Goal: Transaction & Acquisition: Book appointment/travel/reservation

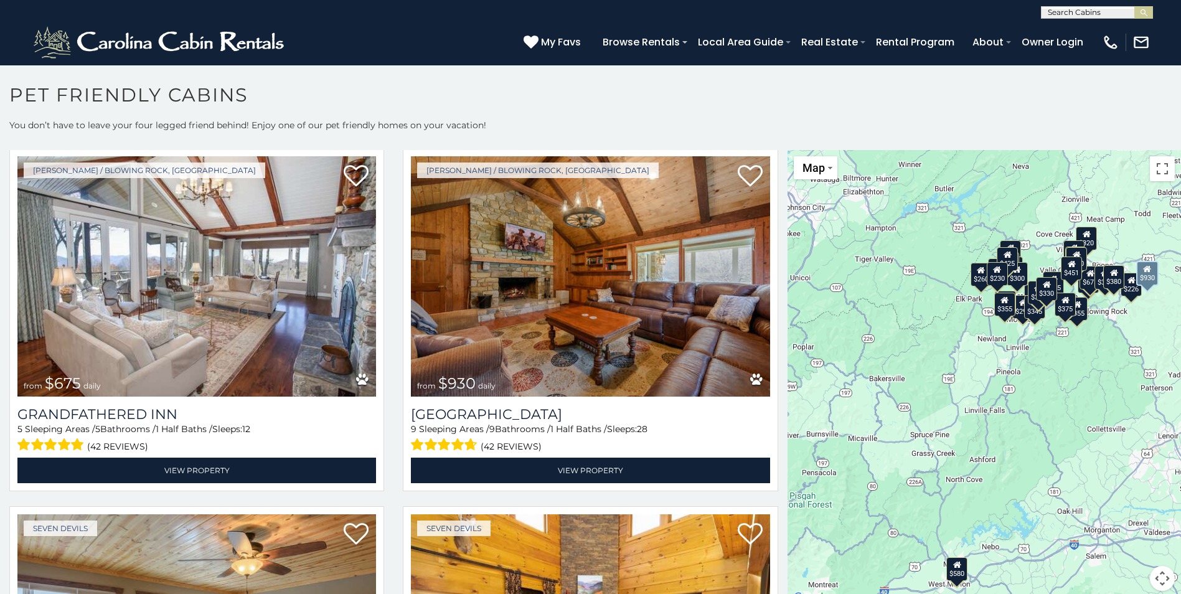
scroll to position [2117, 0]
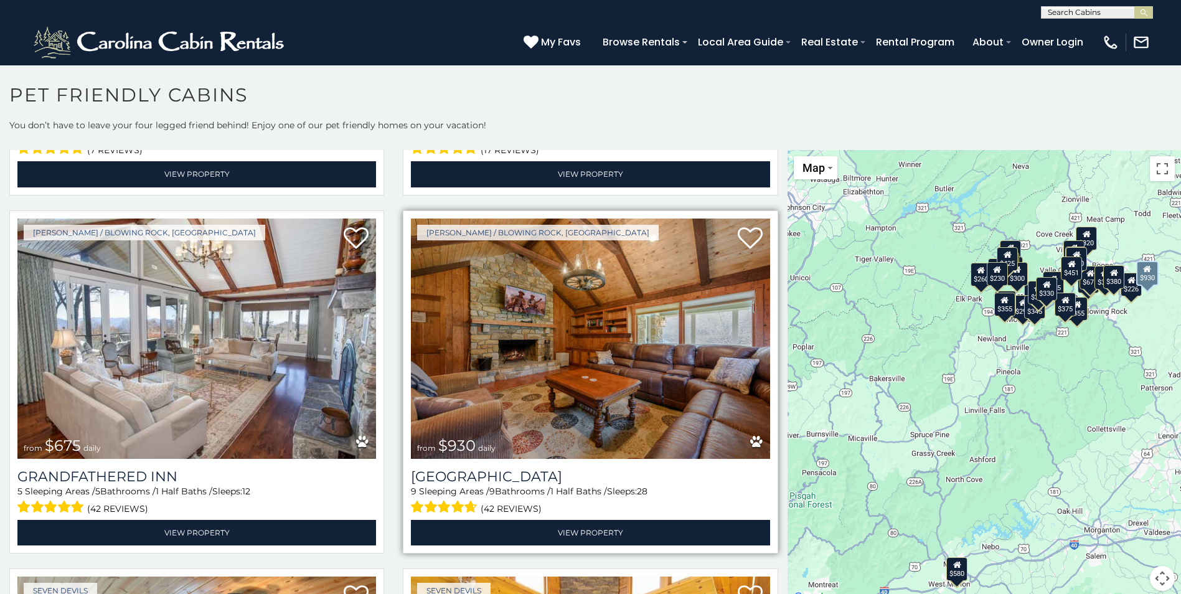
click at [582, 393] on img at bounding box center [590, 339] width 359 height 240
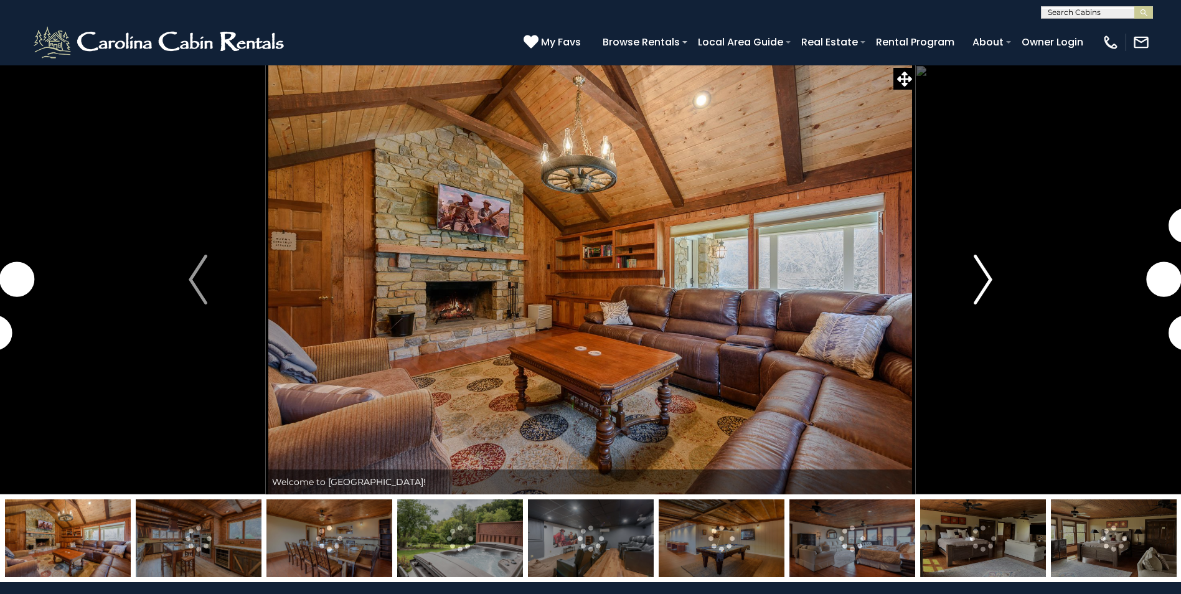
click at [989, 283] on img "Next" at bounding box center [983, 280] width 19 height 50
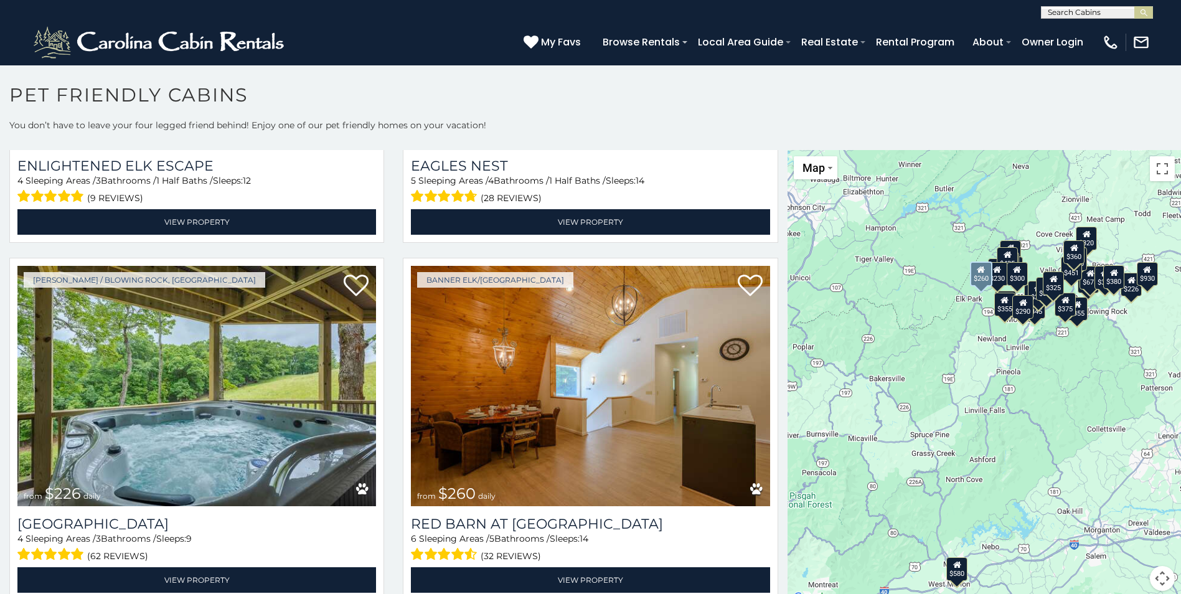
scroll to position [4234, 0]
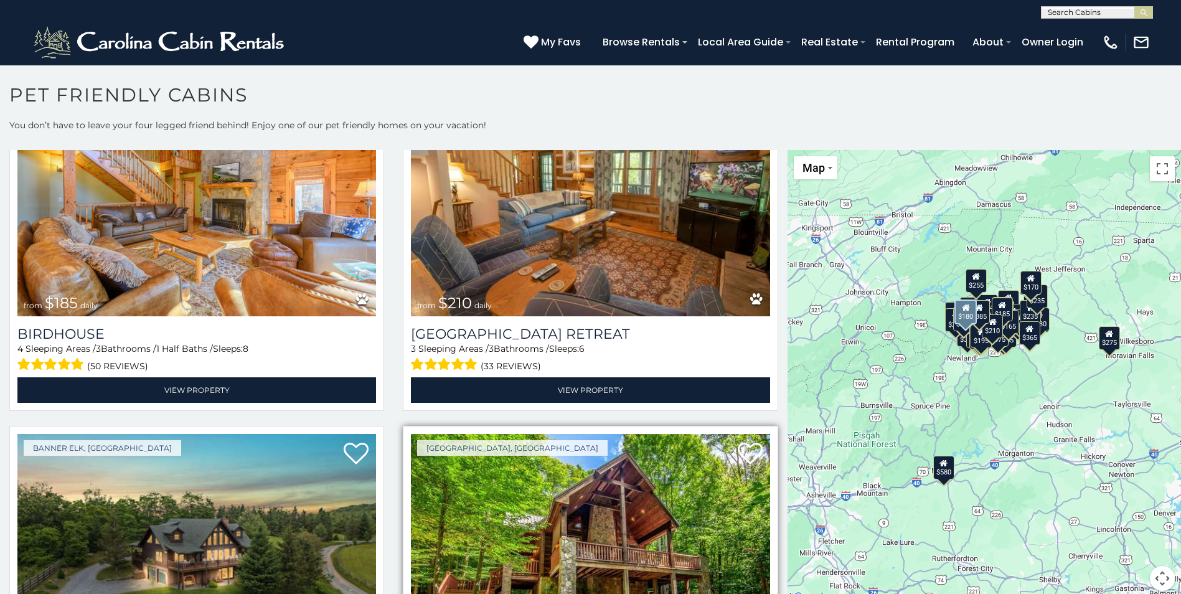
scroll to position [9065, 0]
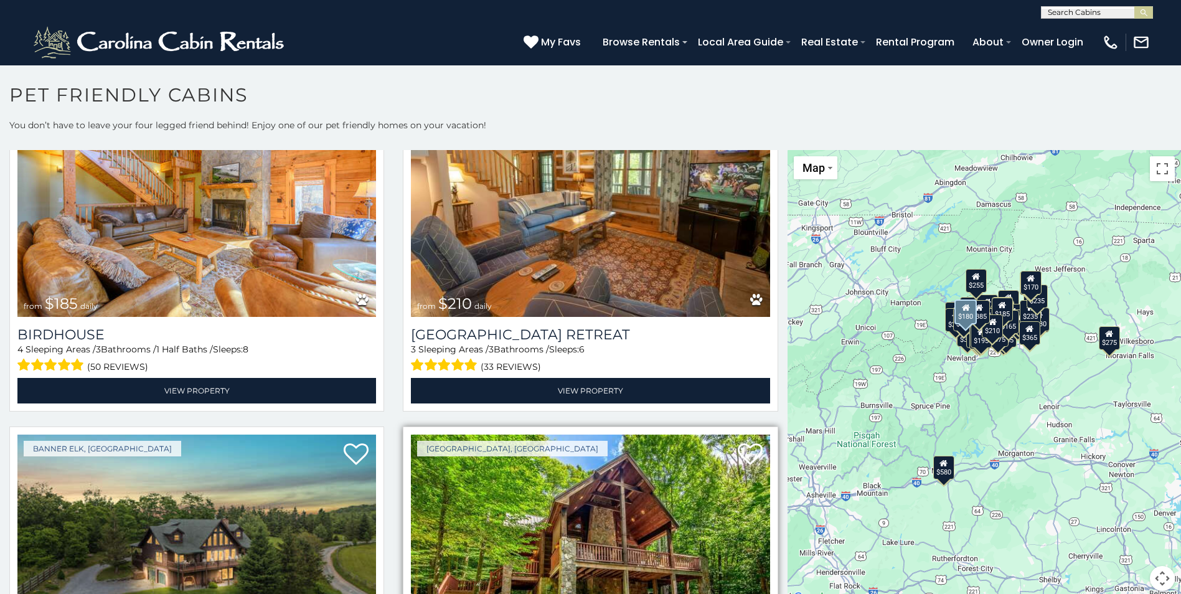
click at [686, 445] on img at bounding box center [590, 555] width 359 height 240
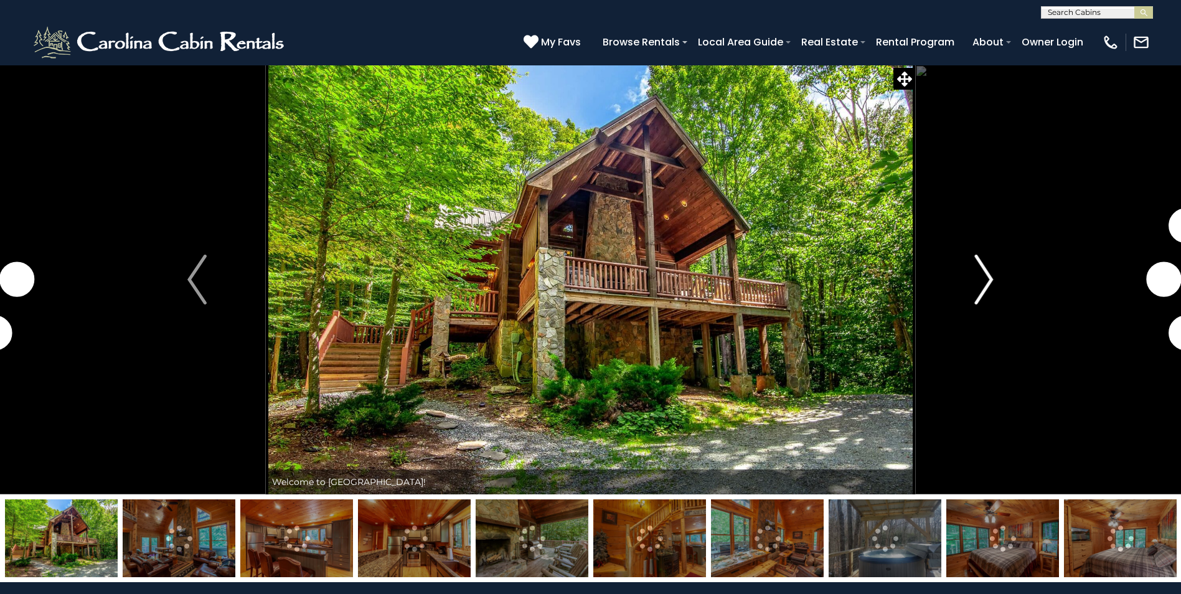
click at [991, 286] on img "Next" at bounding box center [984, 280] width 19 height 50
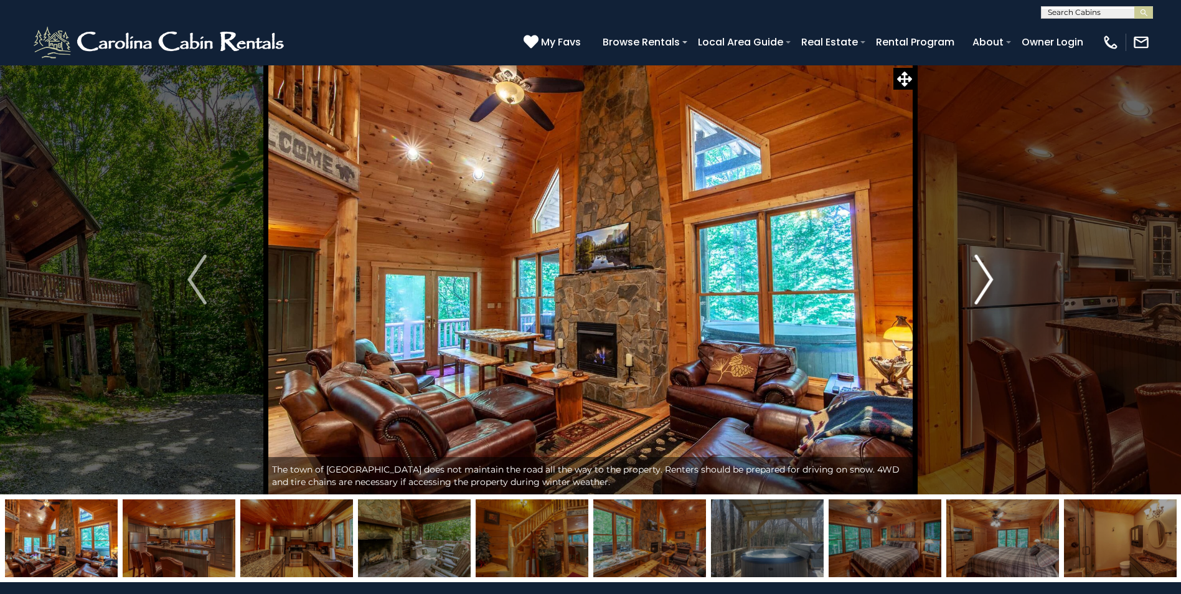
click at [991, 286] on img "Next" at bounding box center [984, 280] width 19 height 50
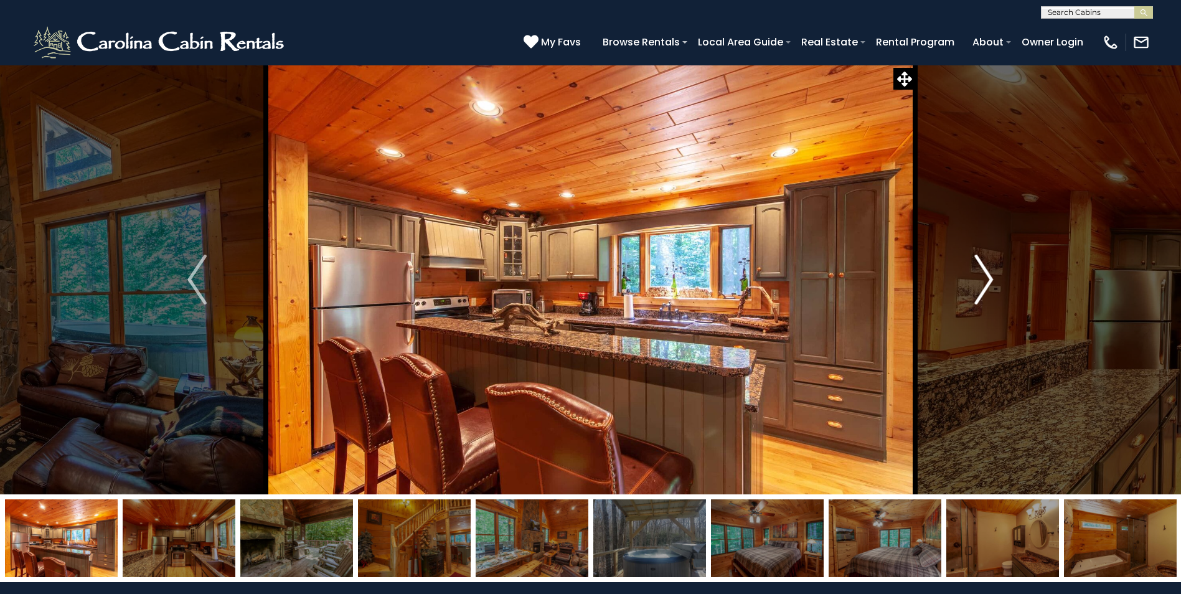
click at [991, 286] on img "Next" at bounding box center [984, 280] width 19 height 50
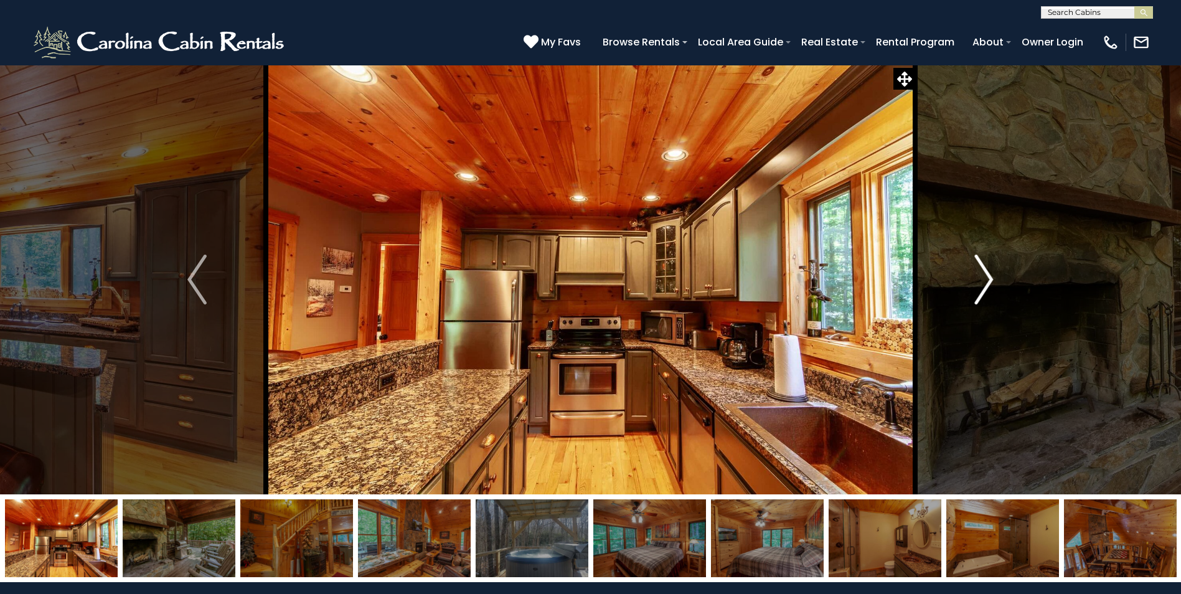
click at [991, 286] on img "Next" at bounding box center [984, 280] width 19 height 50
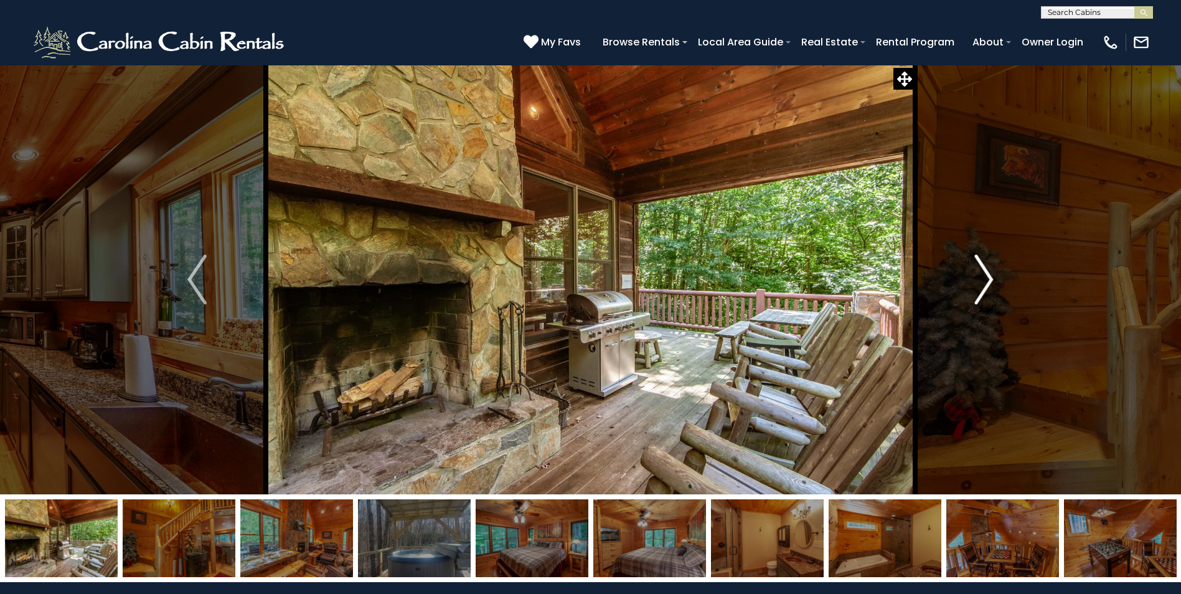
click at [991, 286] on img "Next" at bounding box center [984, 280] width 19 height 50
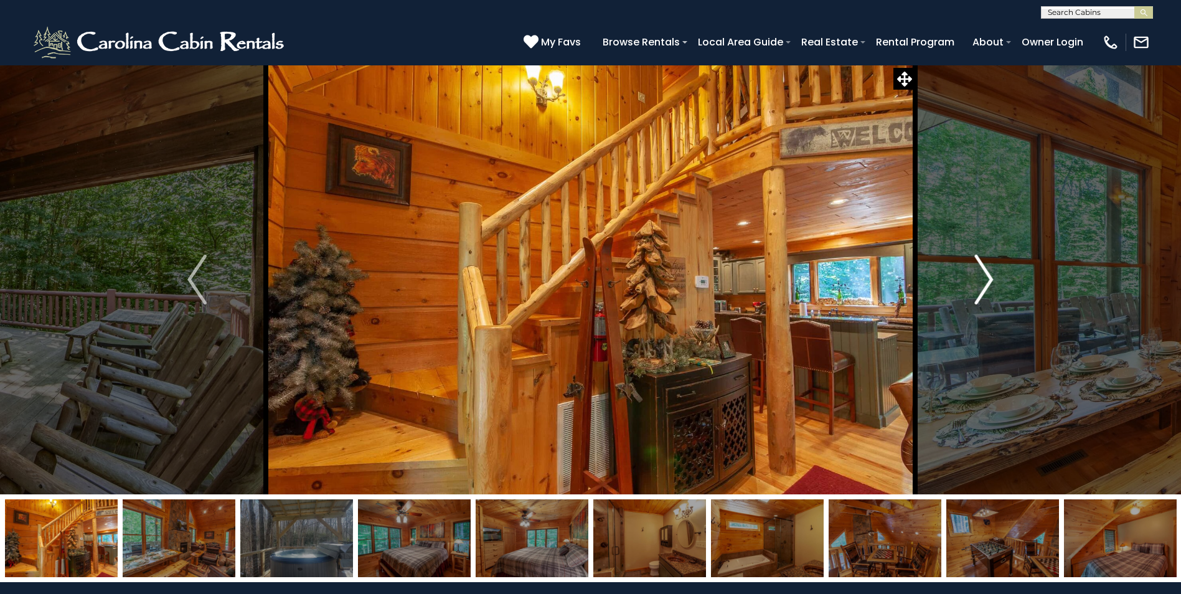
click at [991, 286] on img "Next" at bounding box center [984, 280] width 19 height 50
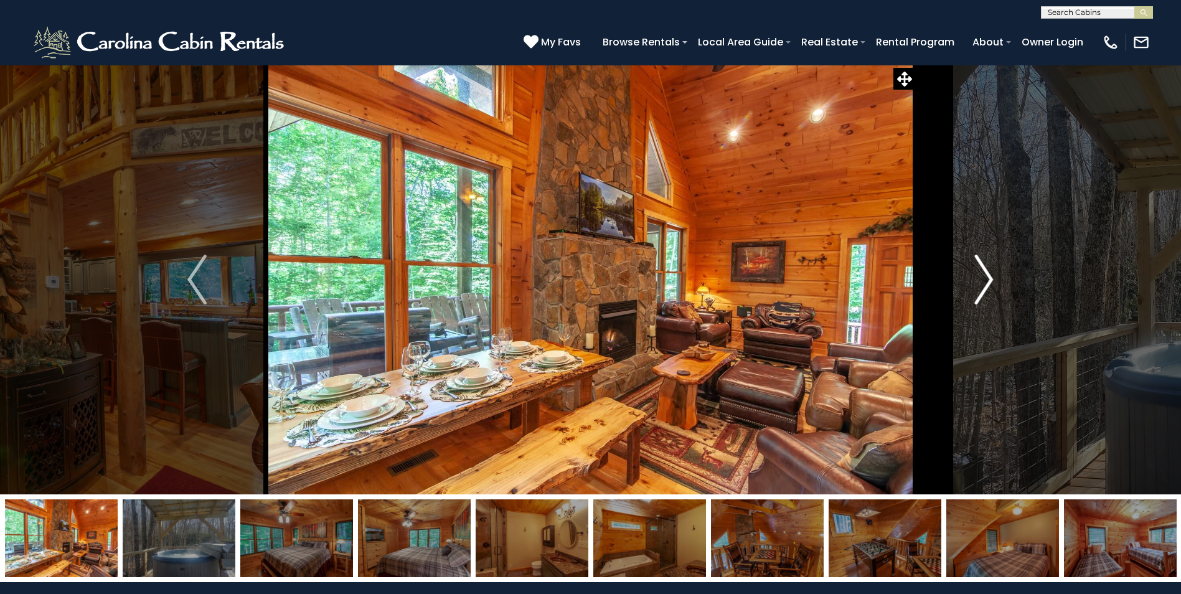
click at [991, 286] on img "Next" at bounding box center [984, 280] width 19 height 50
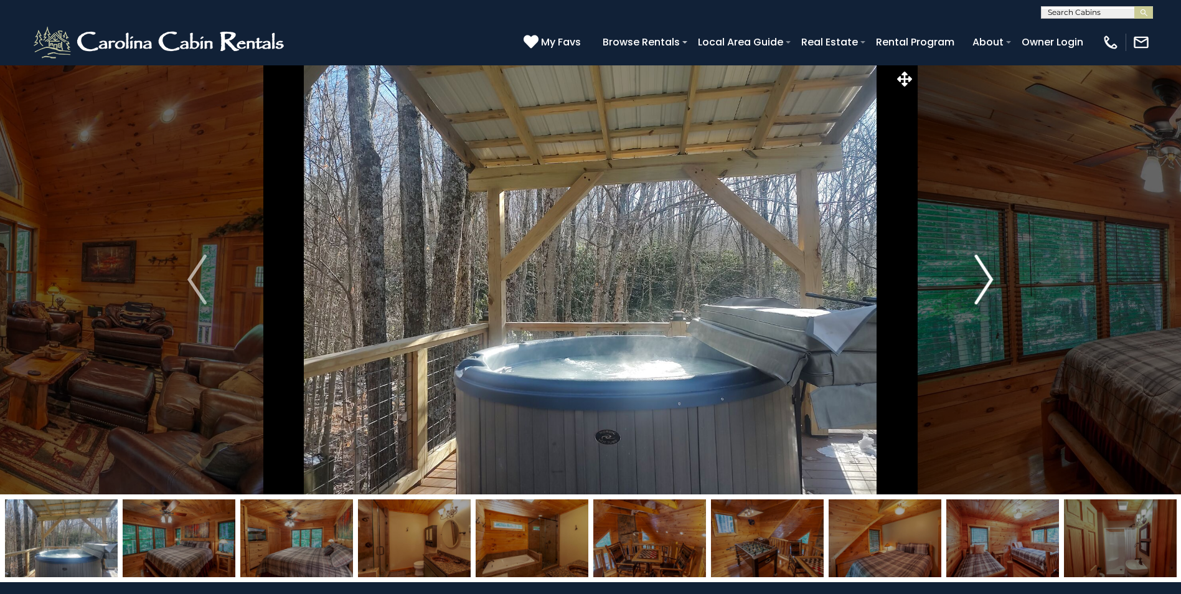
click at [991, 286] on img "Next" at bounding box center [984, 280] width 19 height 50
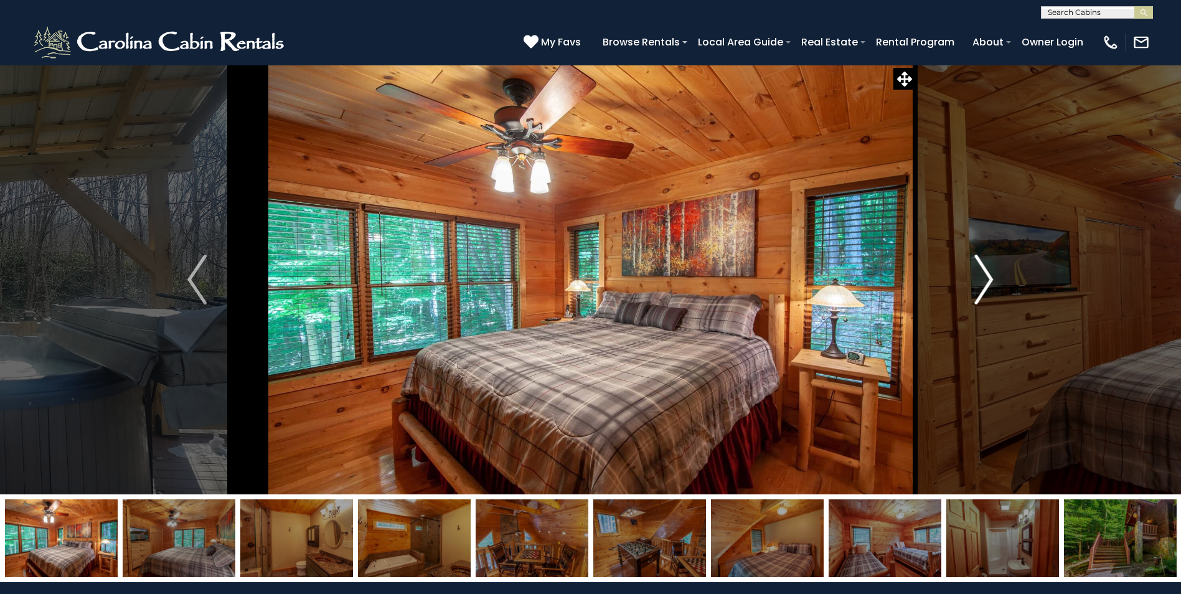
click at [991, 286] on img "Next" at bounding box center [984, 280] width 19 height 50
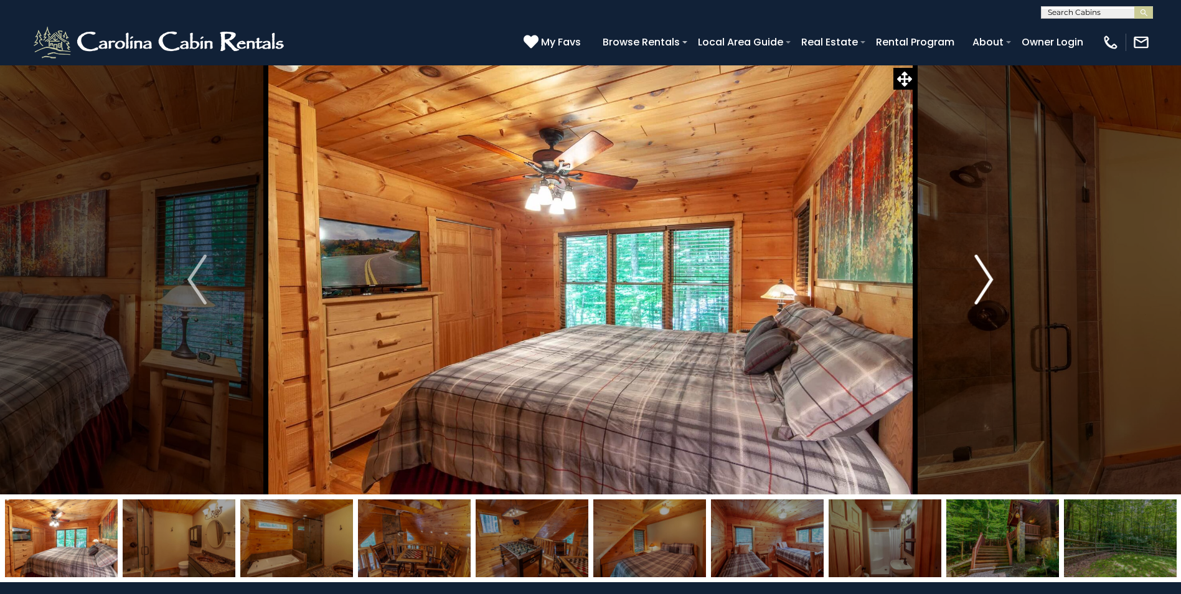
click at [991, 286] on img "Next" at bounding box center [984, 280] width 19 height 50
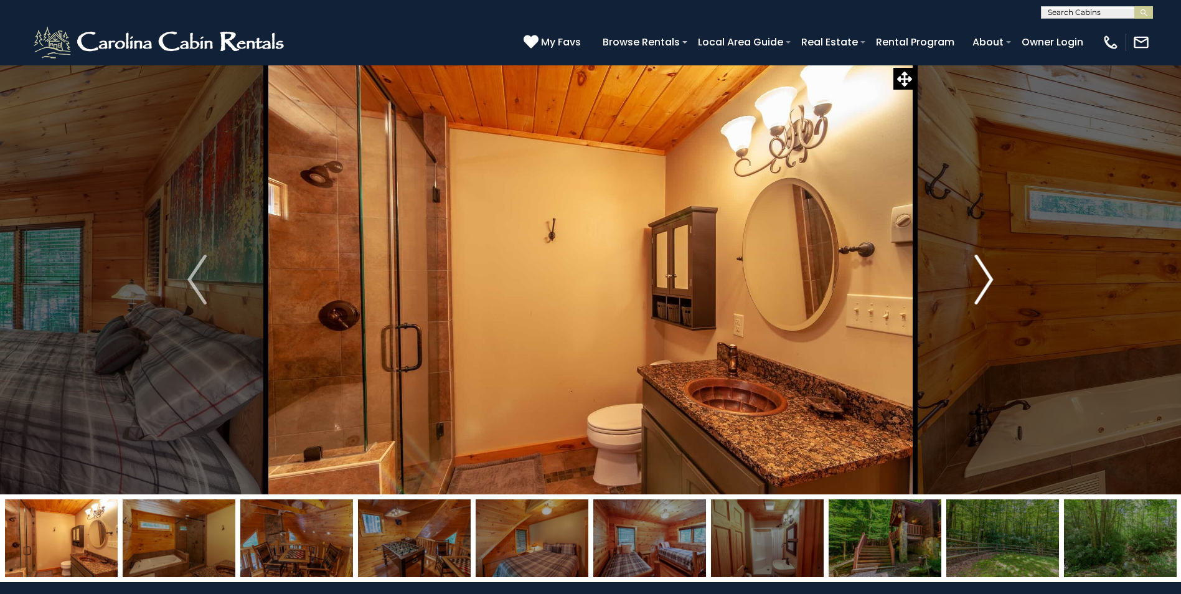
click at [991, 286] on img "Next" at bounding box center [984, 280] width 19 height 50
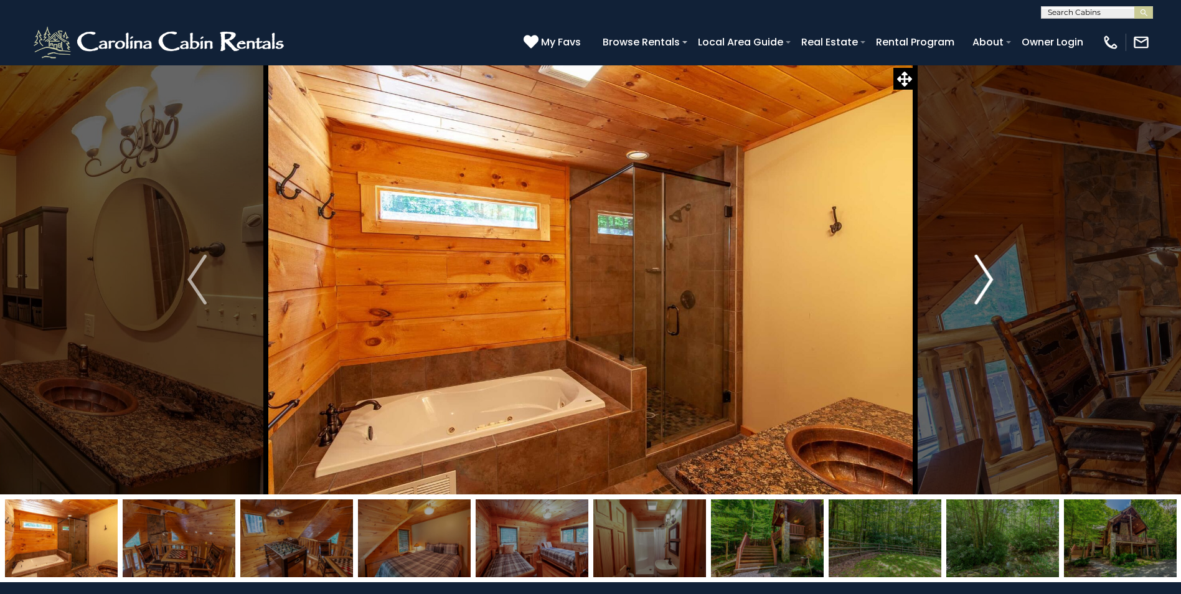
click at [991, 286] on img "Next" at bounding box center [984, 280] width 19 height 50
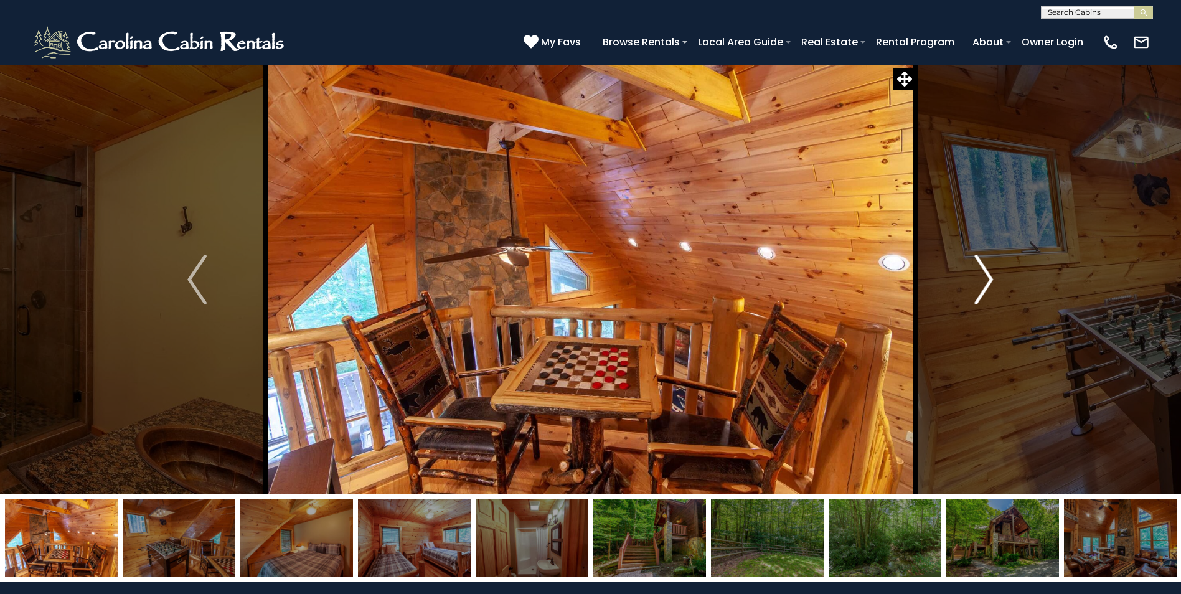
click at [991, 286] on img "Next" at bounding box center [984, 280] width 19 height 50
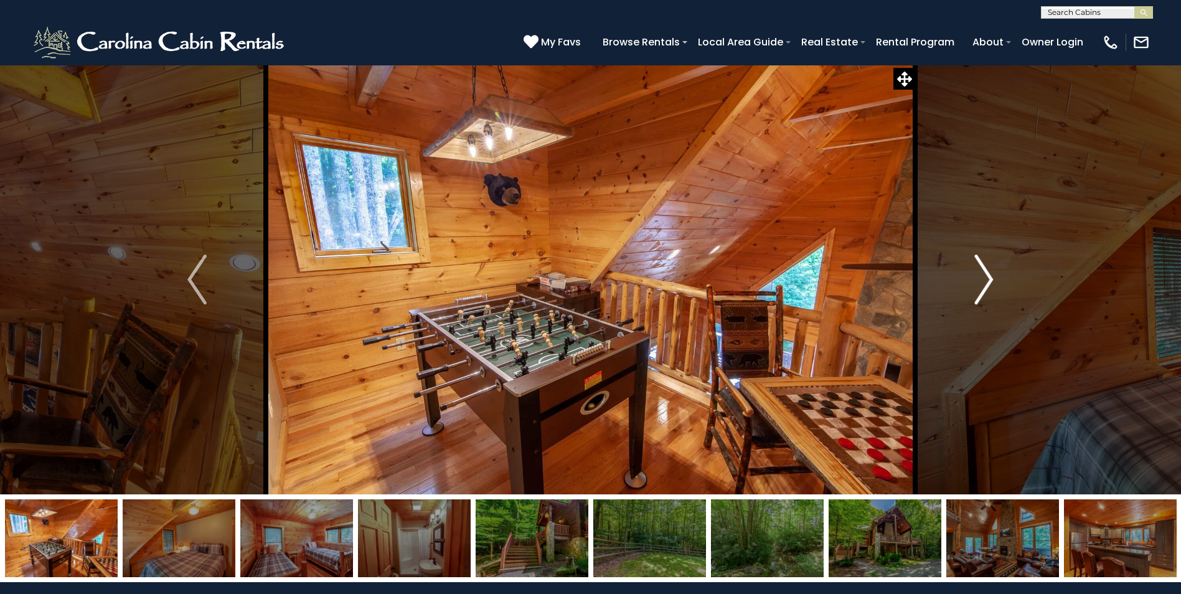
click at [991, 286] on img "Next" at bounding box center [984, 280] width 19 height 50
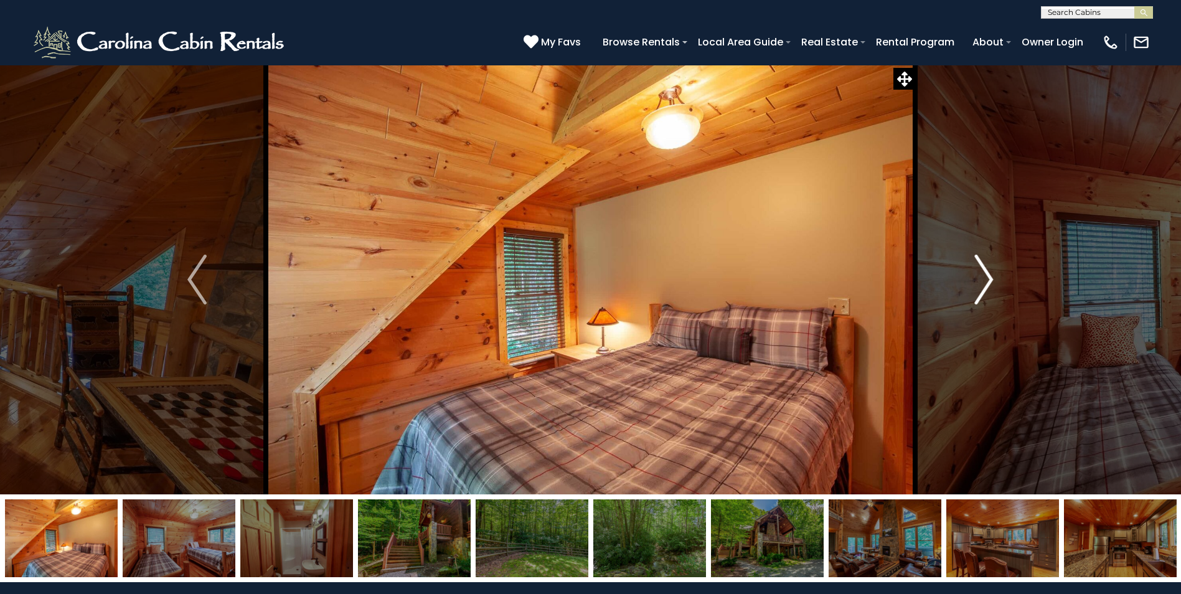
click at [991, 286] on img "Next" at bounding box center [984, 280] width 19 height 50
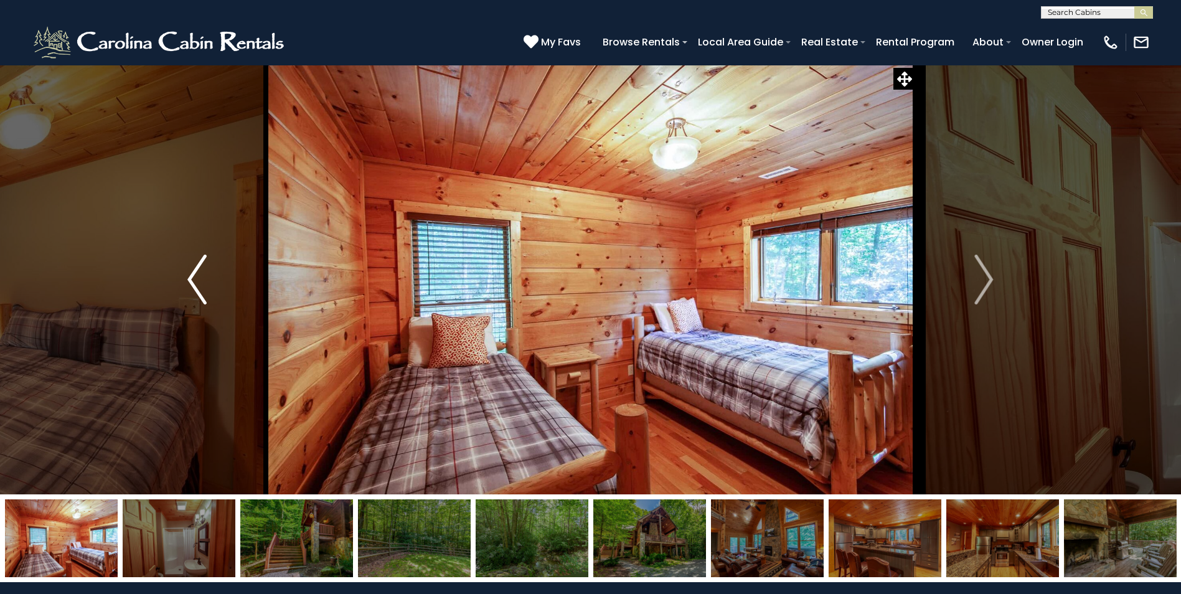
click at [195, 281] on img "Previous" at bounding box center [196, 280] width 19 height 50
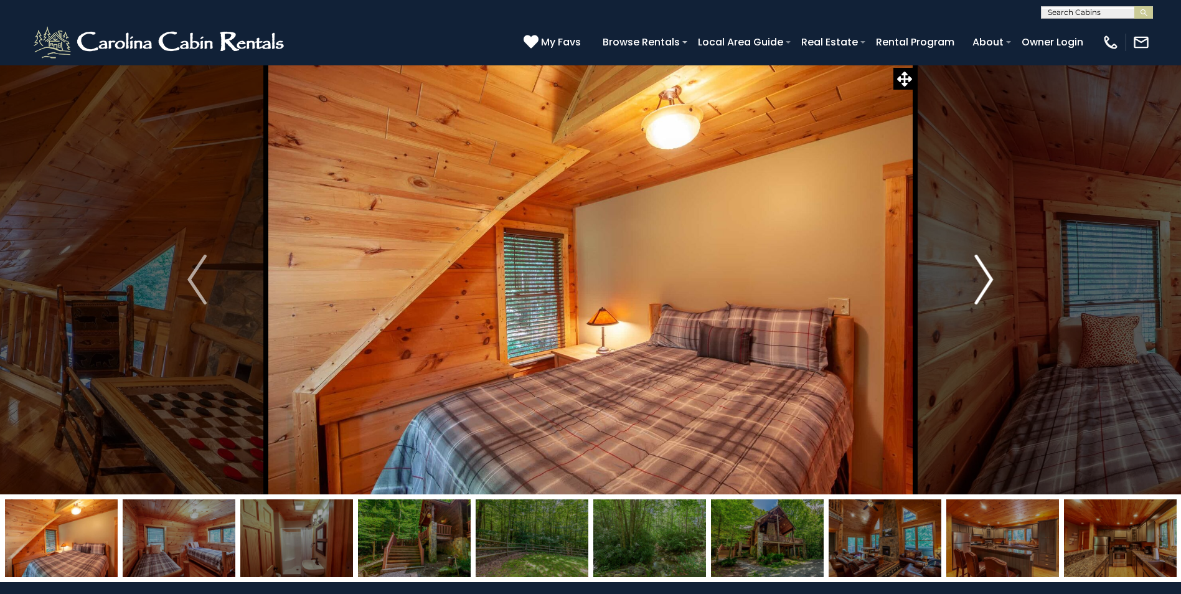
click at [989, 282] on img "Next" at bounding box center [984, 280] width 19 height 50
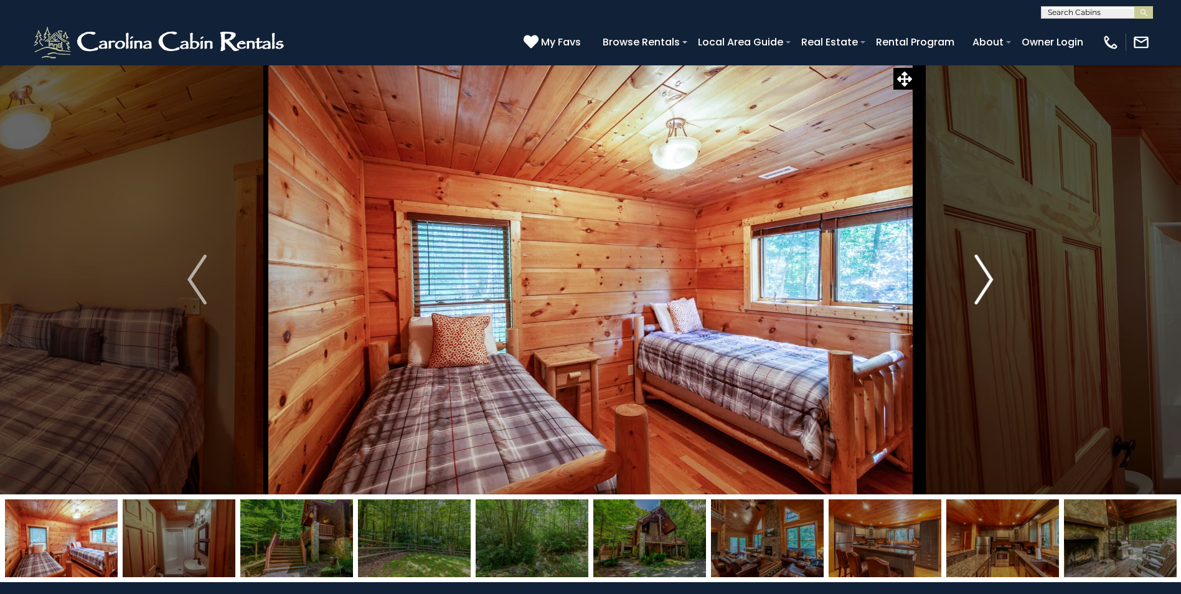
click at [989, 282] on img "Next" at bounding box center [984, 280] width 19 height 50
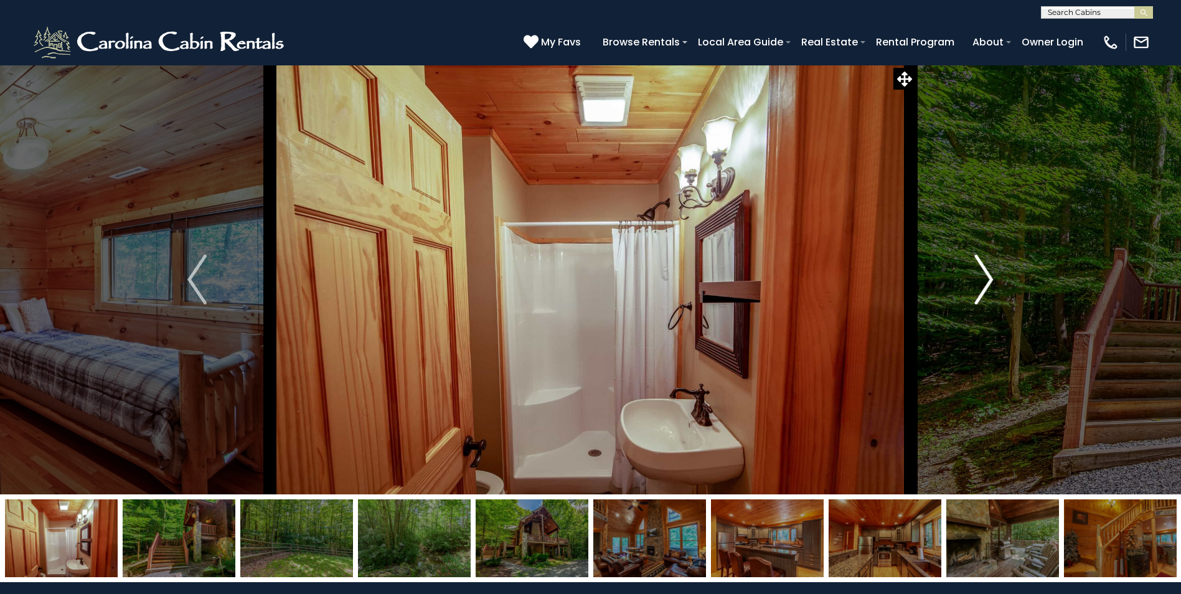
click at [989, 282] on img "Next" at bounding box center [984, 280] width 19 height 50
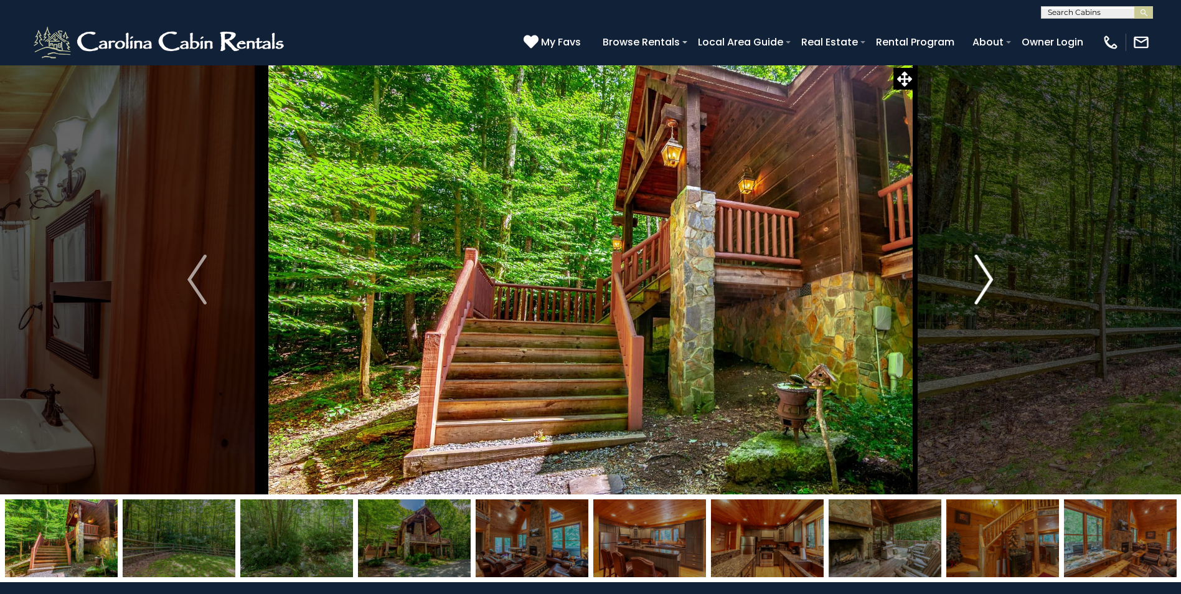
click at [989, 282] on img "Next" at bounding box center [984, 280] width 19 height 50
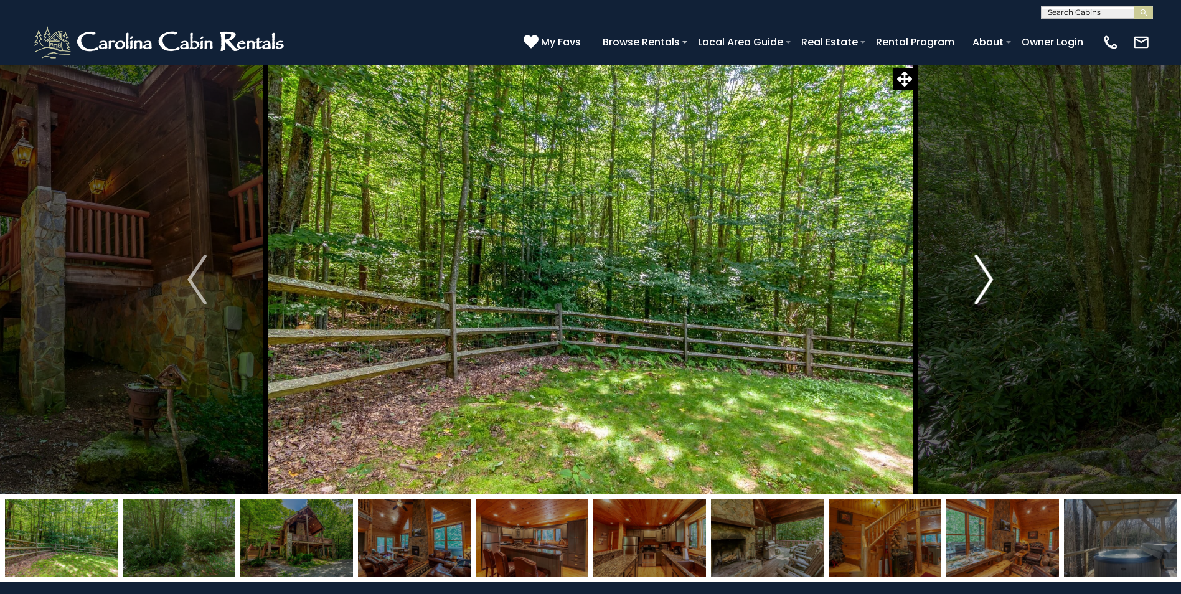
click at [989, 282] on img "Next" at bounding box center [984, 280] width 19 height 50
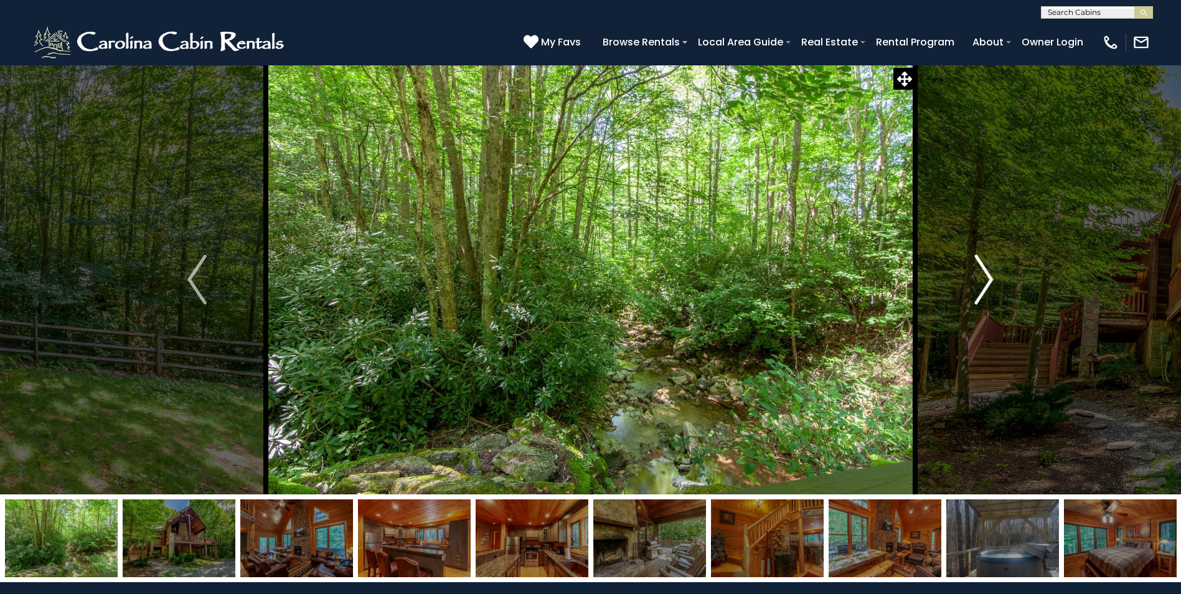
click at [989, 282] on img "Next" at bounding box center [984, 280] width 19 height 50
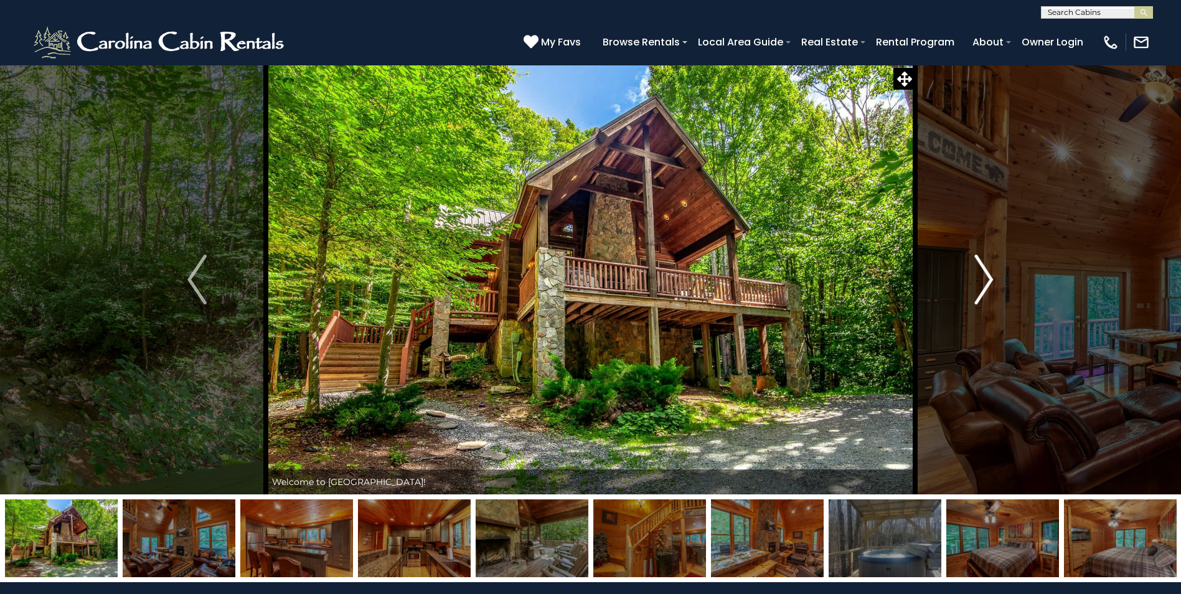
click at [989, 283] on img "Next" at bounding box center [984, 280] width 19 height 50
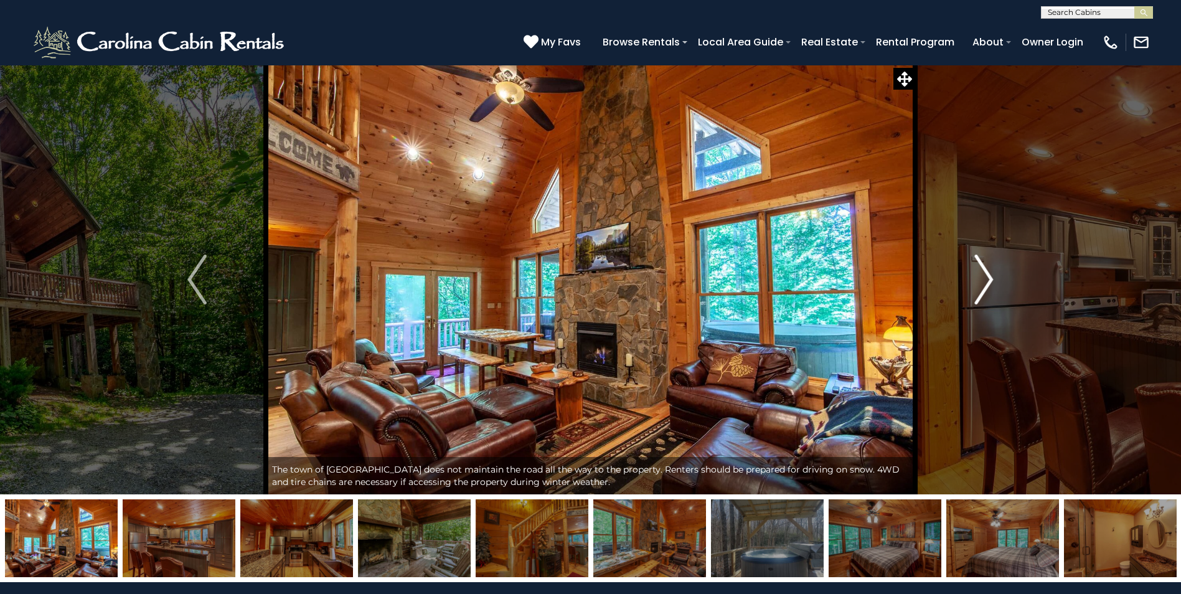
click at [989, 283] on img "Next" at bounding box center [984, 280] width 19 height 50
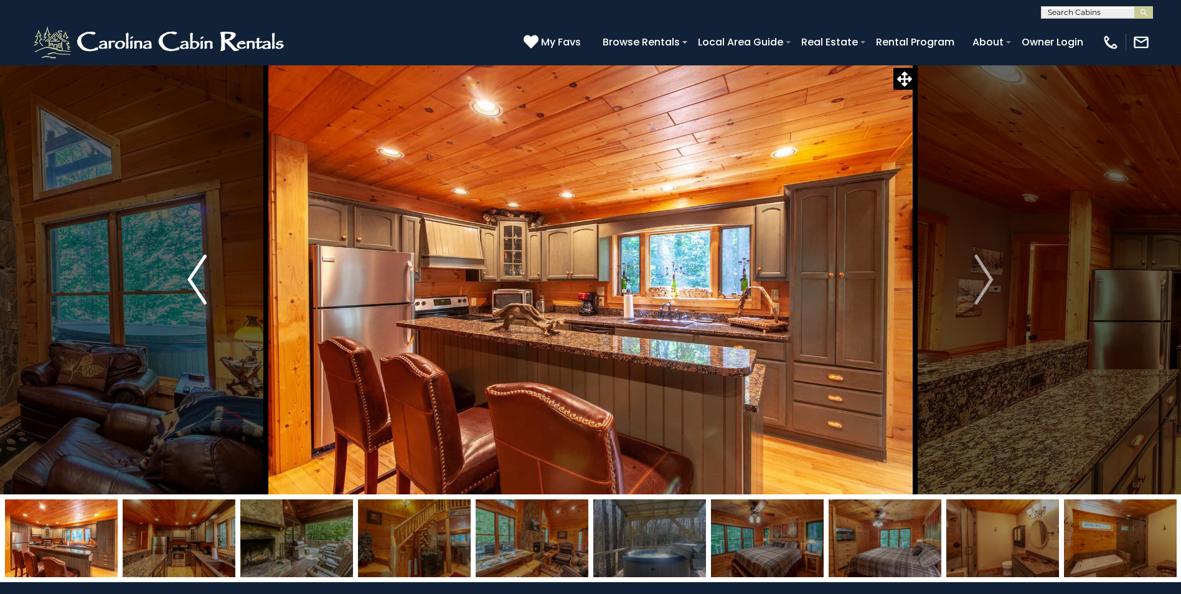
click at [191, 278] on img "Previous" at bounding box center [196, 280] width 19 height 50
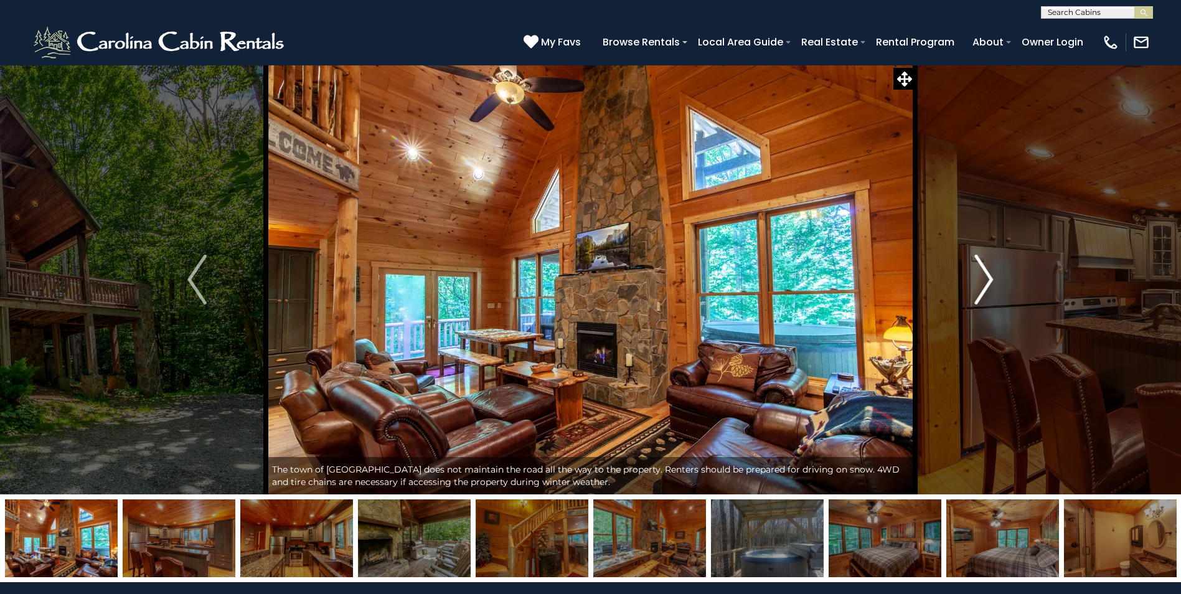
click at [988, 279] on img "Next" at bounding box center [984, 280] width 19 height 50
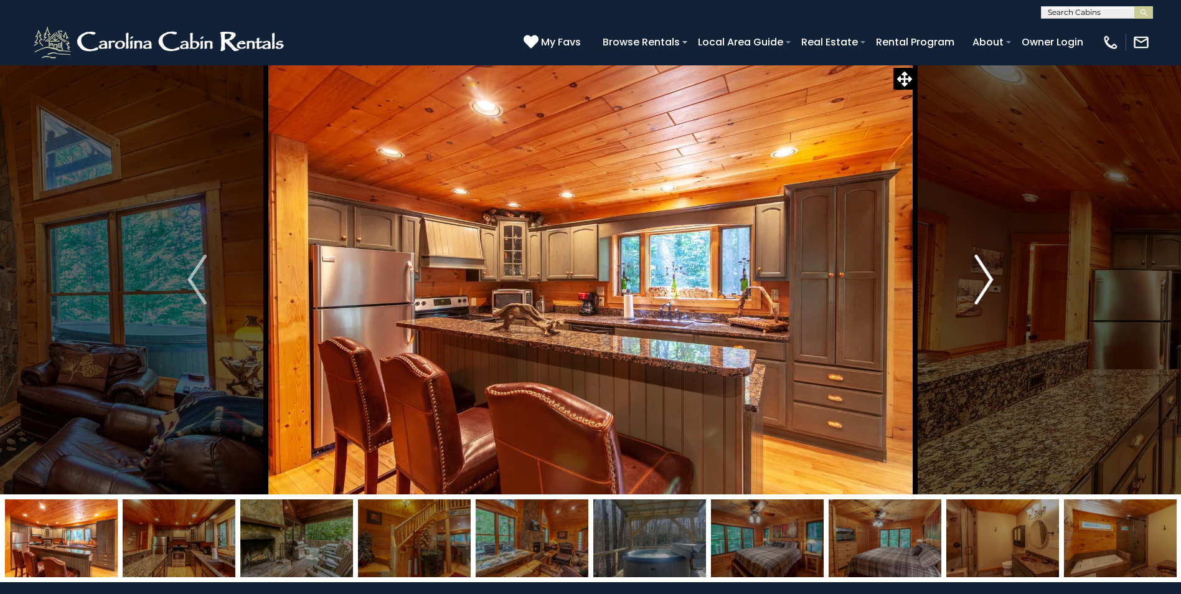
click at [988, 279] on img "Next" at bounding box center [984, 280] width 19 height 50
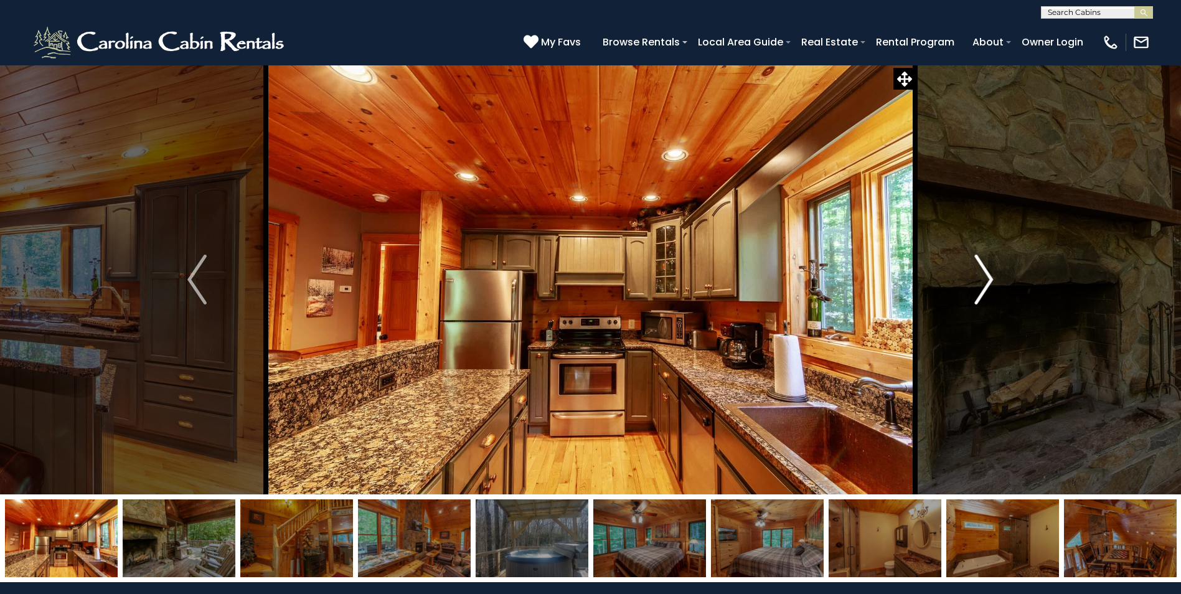
click at [988, 279] on img "Next" at bounding box center [984, 280] width 19 height 50
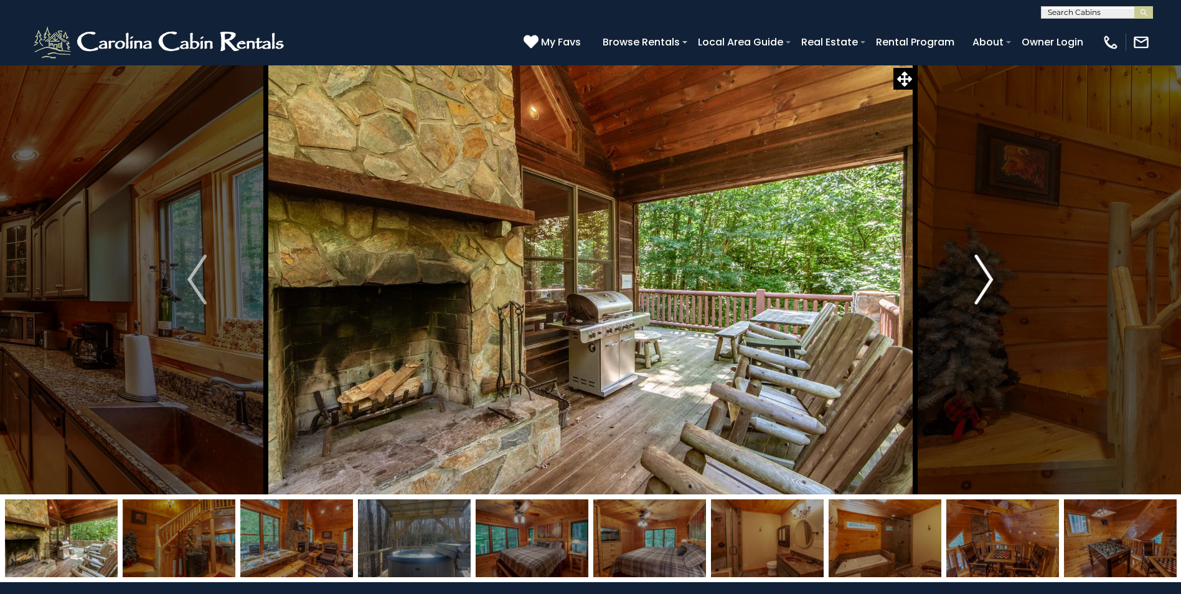
click at [988, 279] on img "Next" at bounding box center [984, 280] width 19 height 50
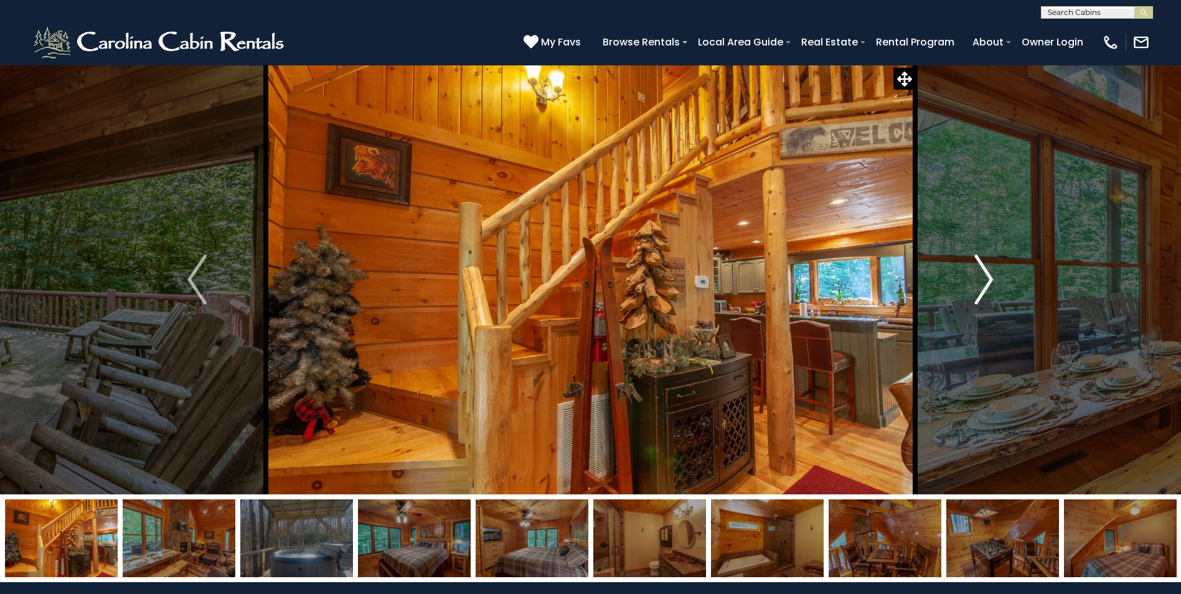
click at [988, 279] on img "Next" at bounding box center [984, 280] width 19 height 50
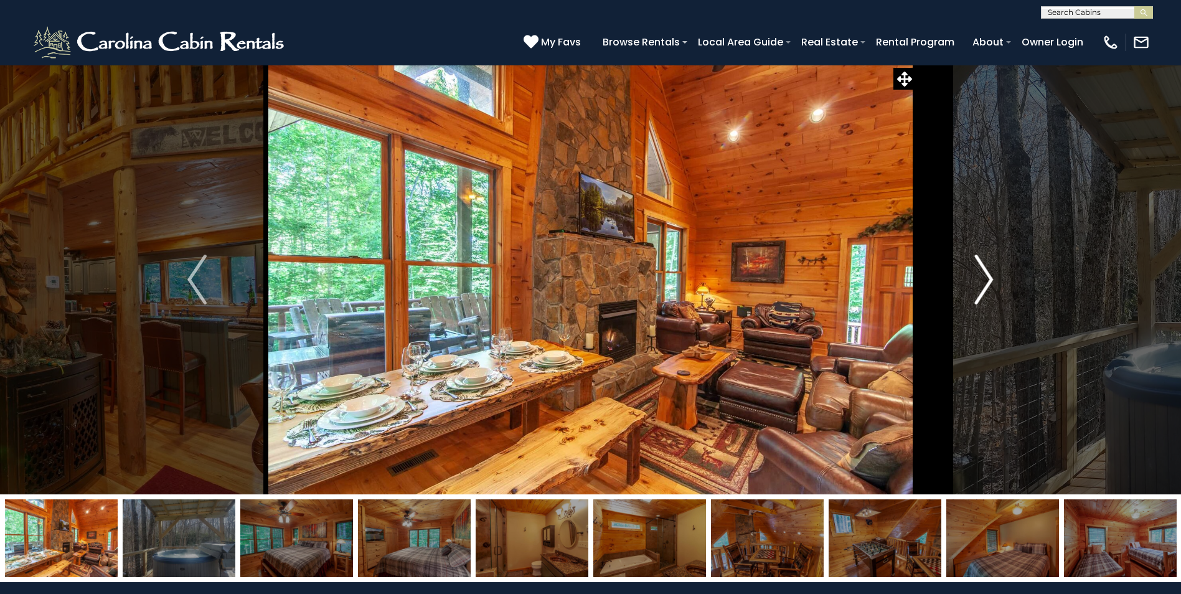
click at [988, 279] on img "Next" at bounding box center [984, 280] width 19 height 50
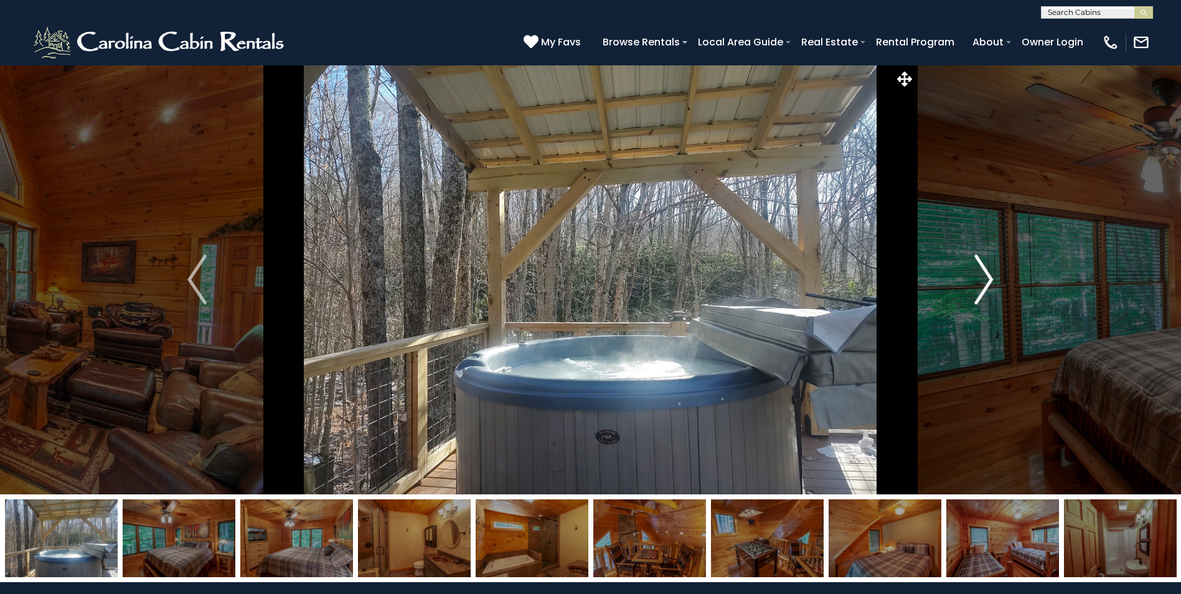
click at [988, 279] on img "Next" at bounding box center [984, 280] width 19 height 50
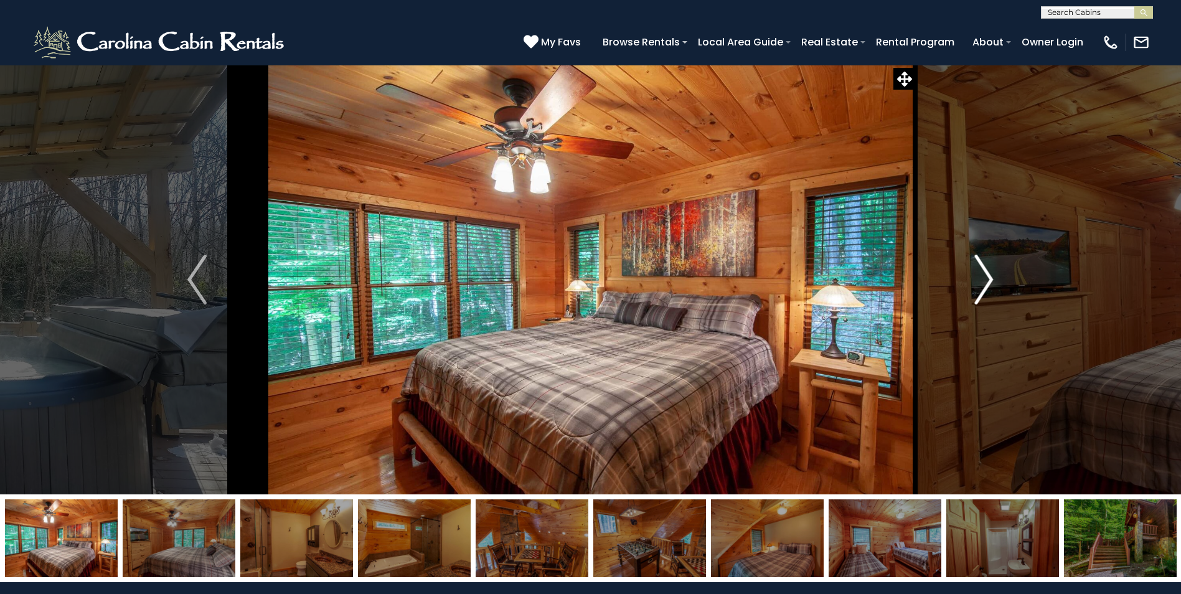
click at [988, 279] on img "Next" at bounding box center [984, 280] width 19 height 50
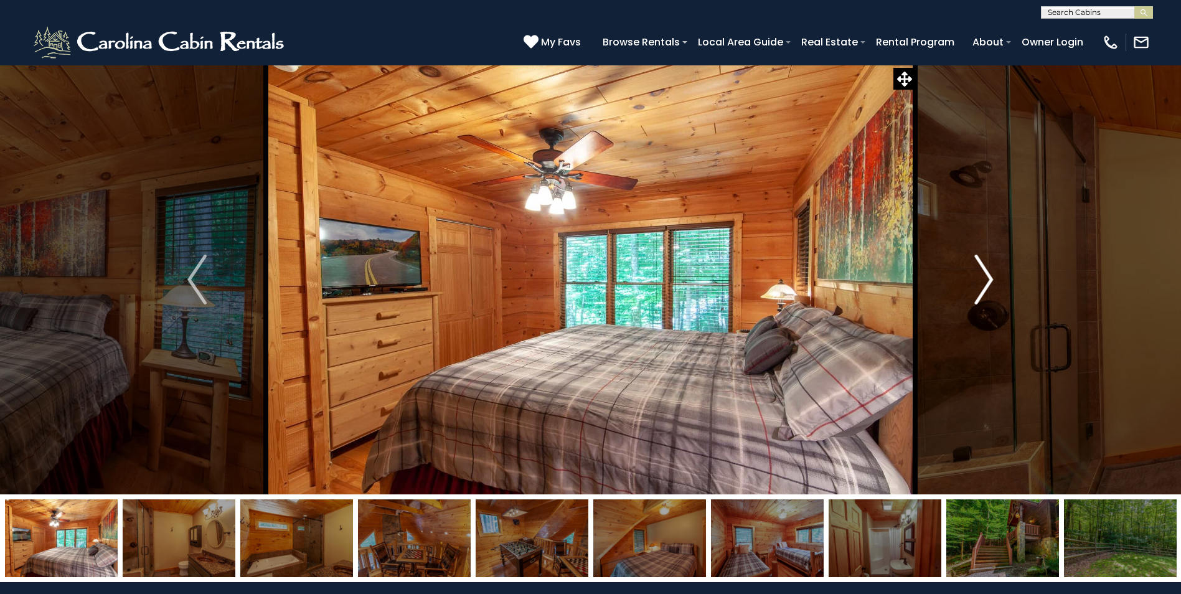
click at [988, 279] on img "Next" at bounding box center [984, 280] width 19 height 50
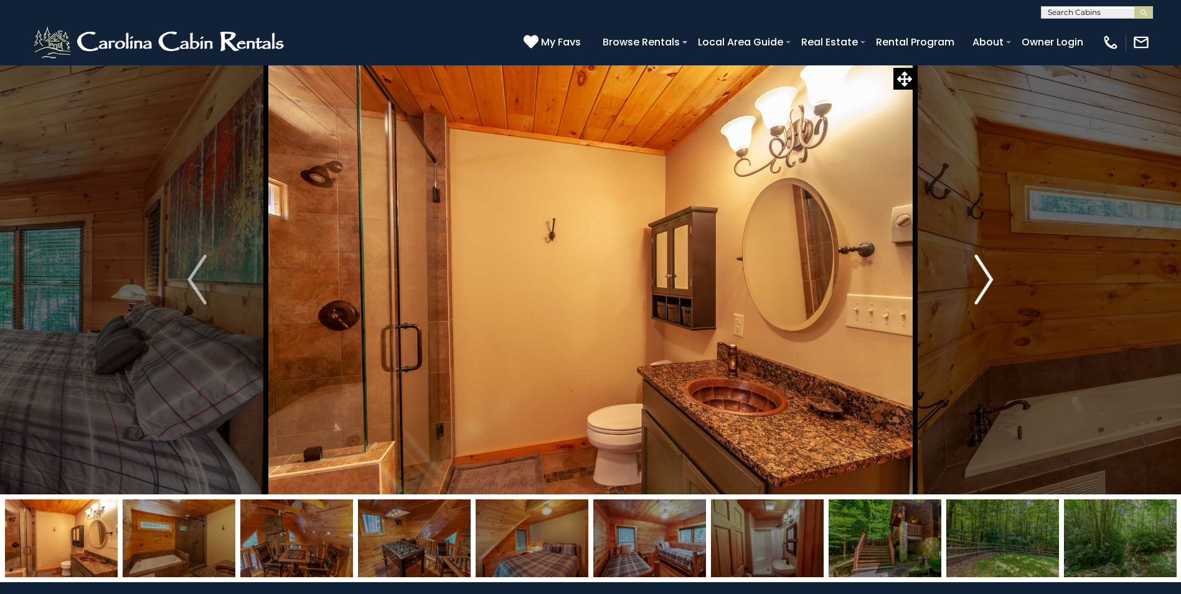
click at [980, 288] on img "Next" at bounding box center [984, 280] width 19 height 50
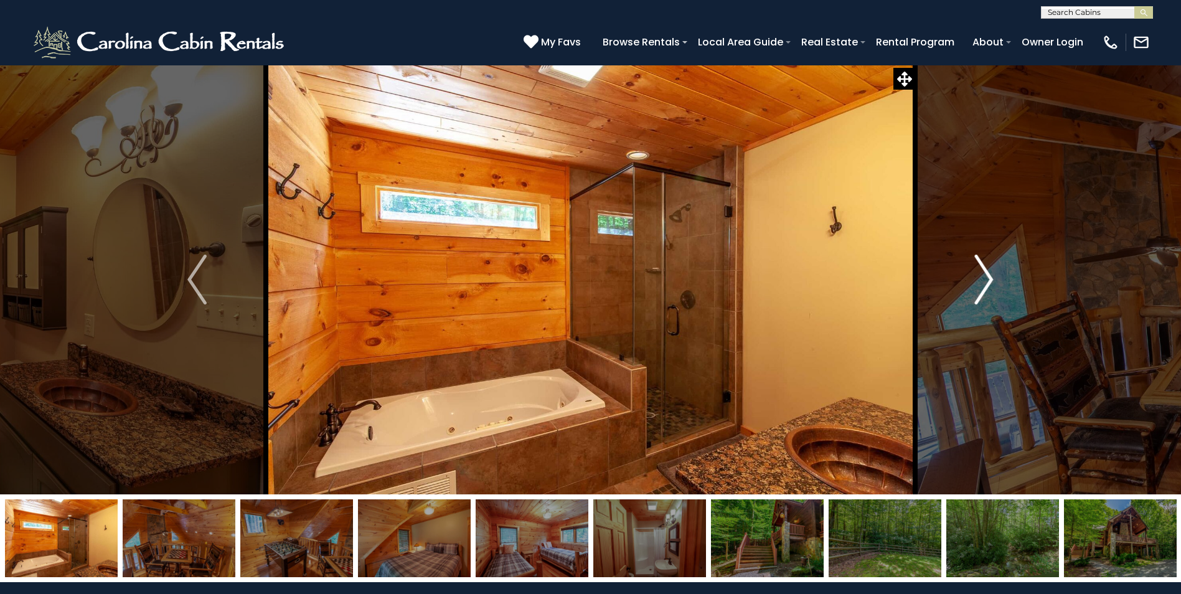
click at [980, 288] on img "Next" at bounding box center [984, 280] width 19 height 50
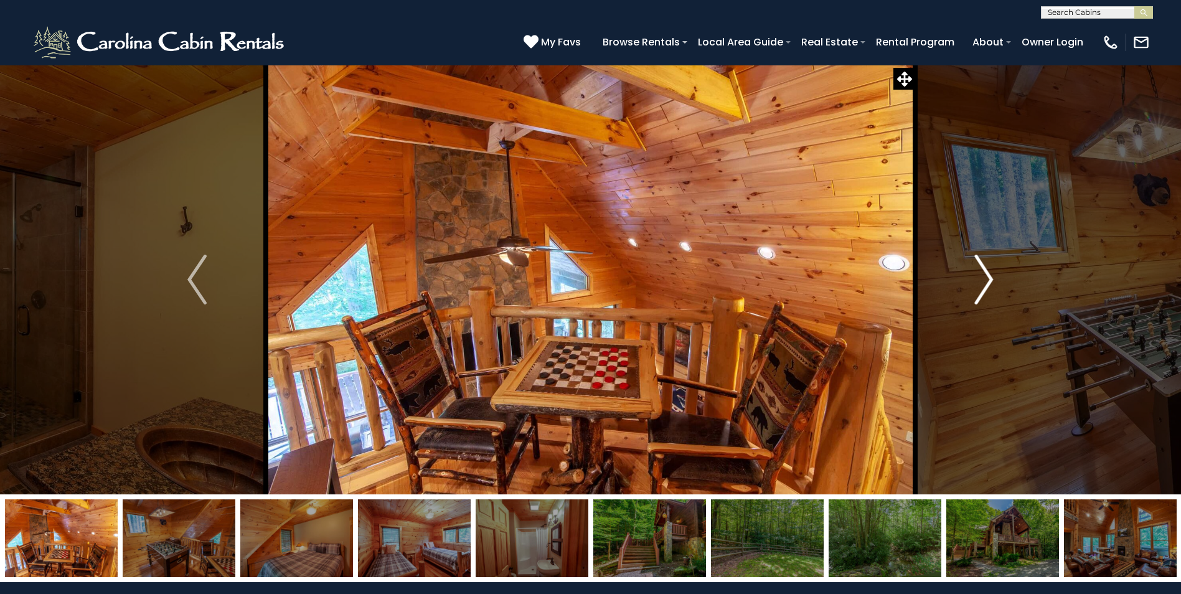
click at [980, 288] on img "Next" at bounding box center [984, 280] width 19 height 50
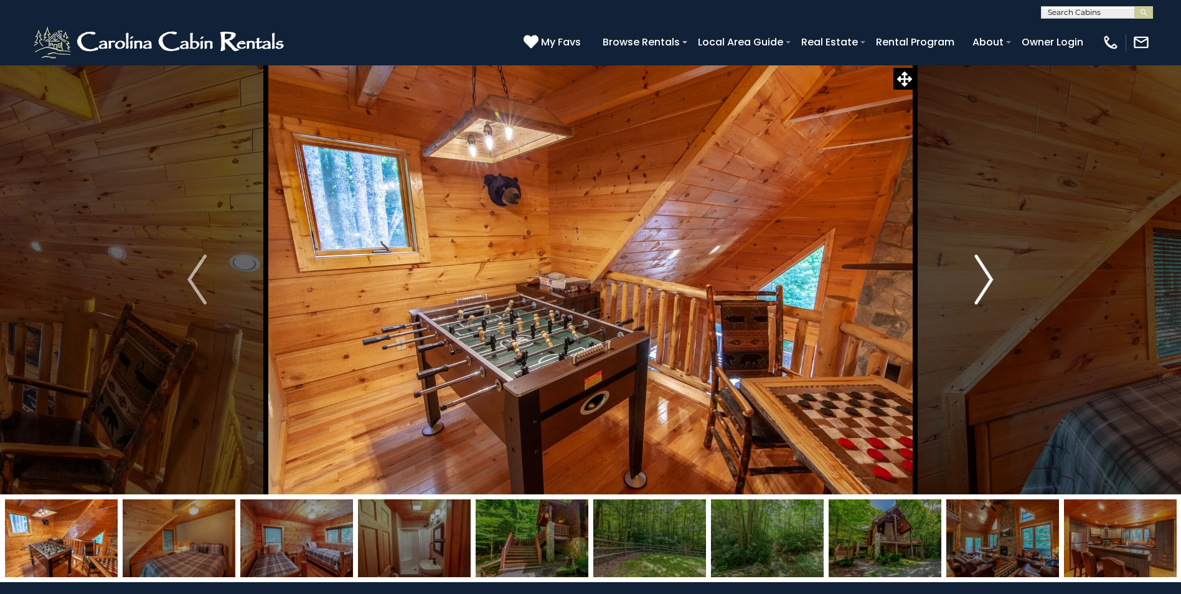
click at [980, 288] on img "Next" at bounding box center [984, 280] width 19 height 50
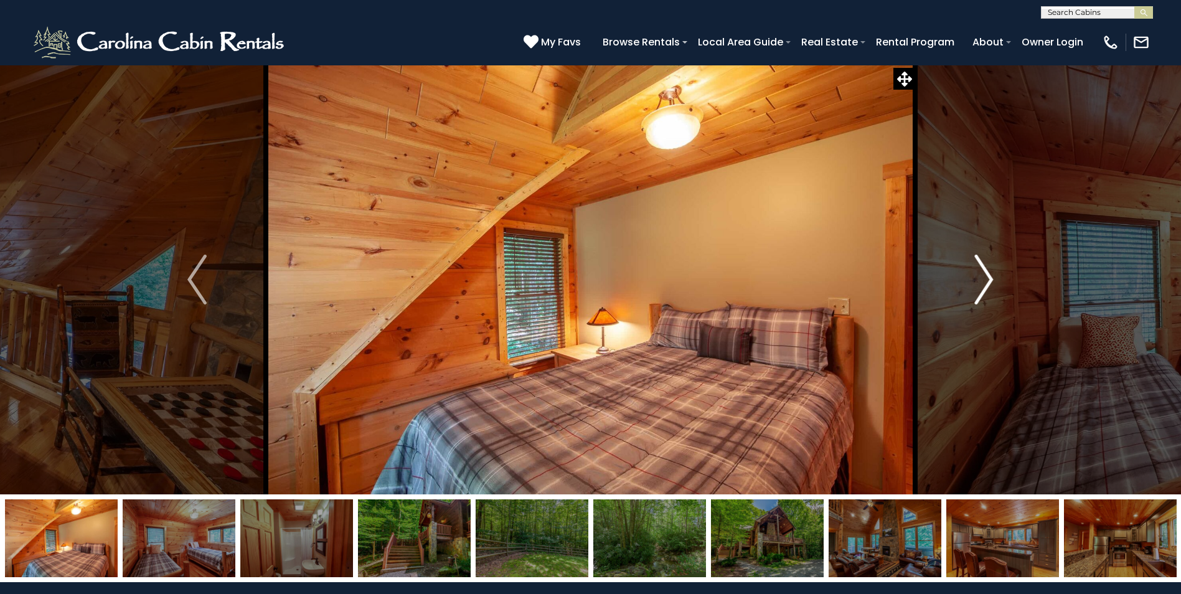
click at [980, 288] on img "Next" at bounding box center [984, 280] width 19 height 50
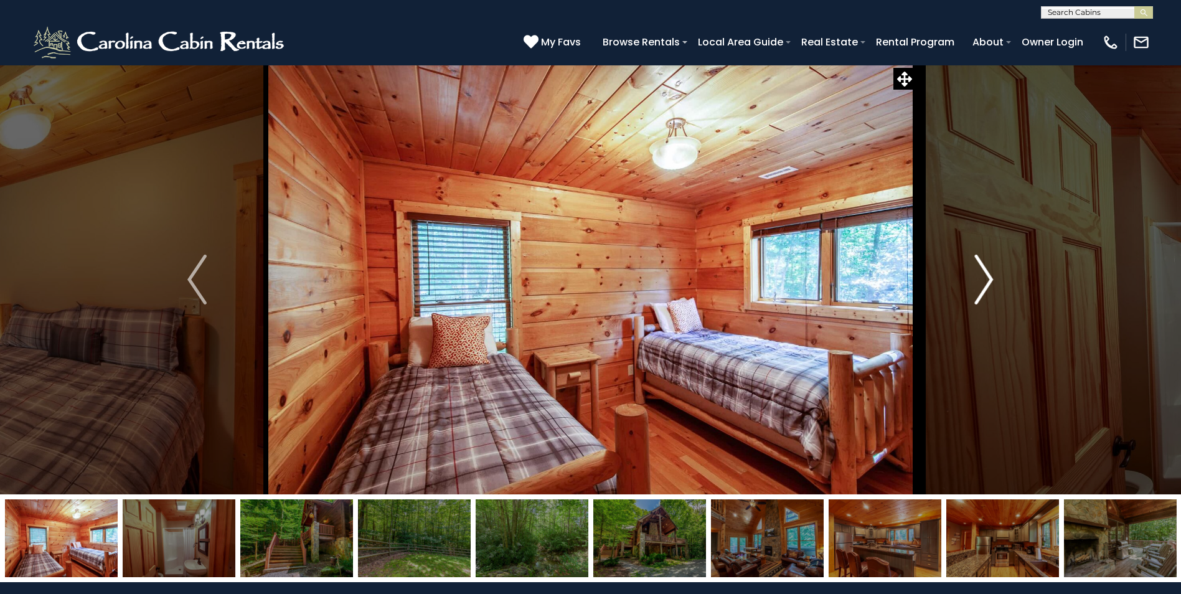
click at [980, 288] on img "Next" at bounding box center [984, 280] width 19 height 50
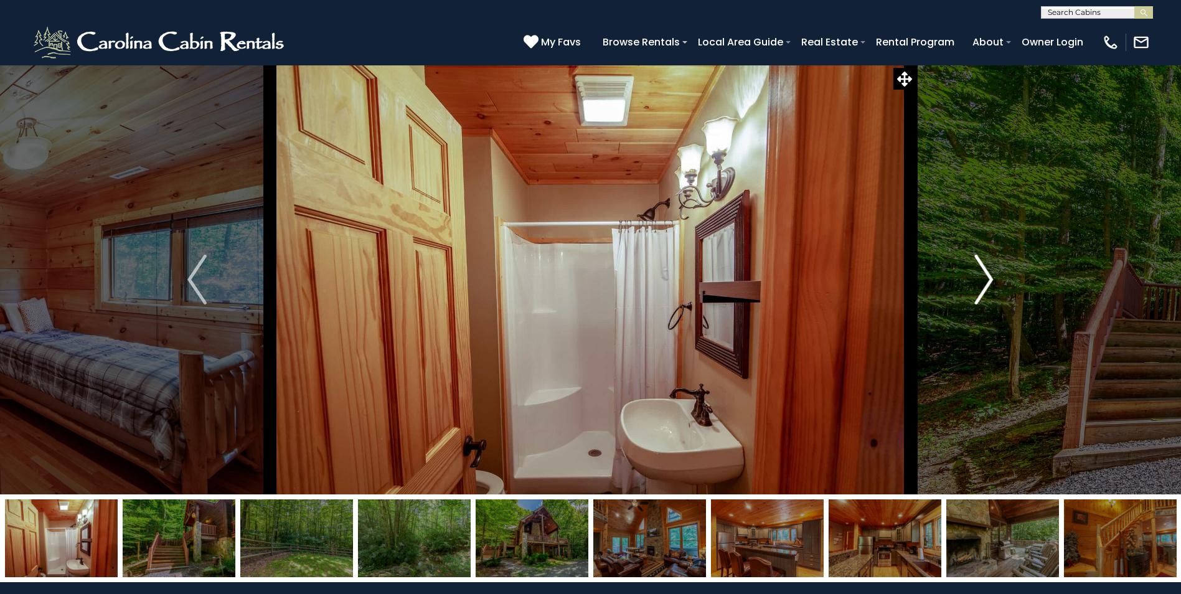
click at [980, 288] on img "Next" at bounding box center [984, 280] width 19 height 50
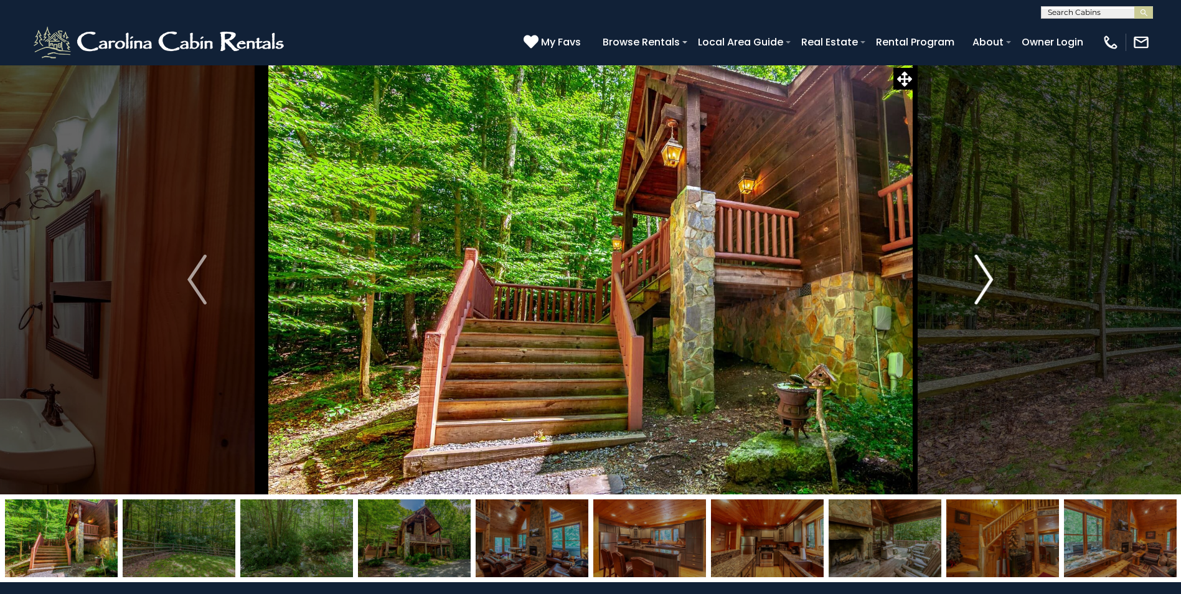
click at [980, 288] on img "Next" at bounding box center [984, 280] width 19 height 50
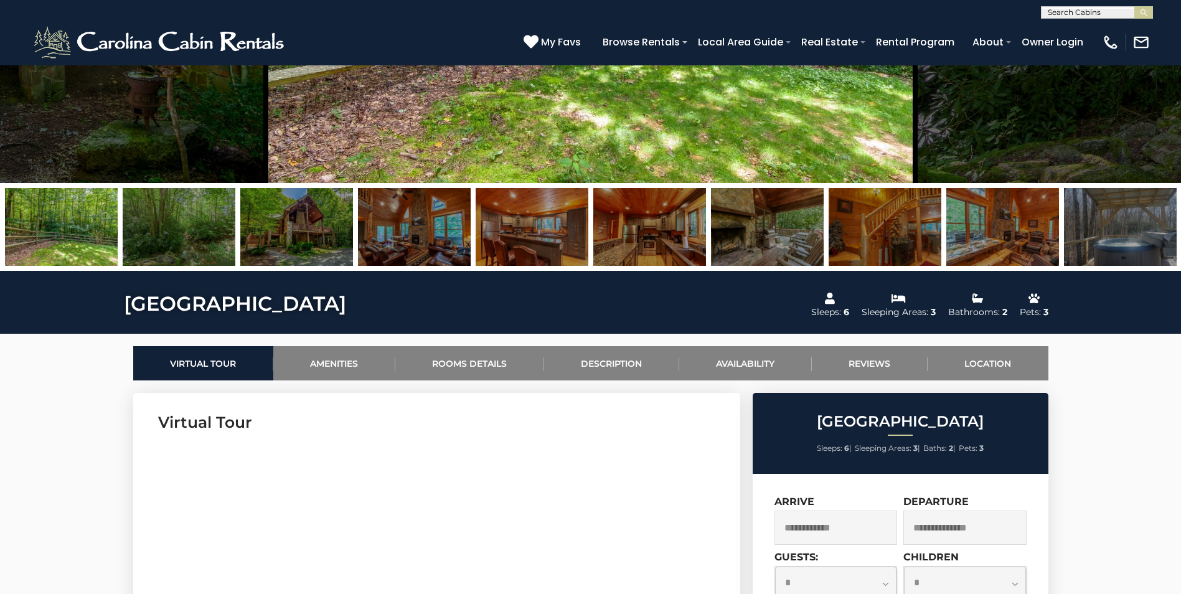
scroll to position [560, 0]
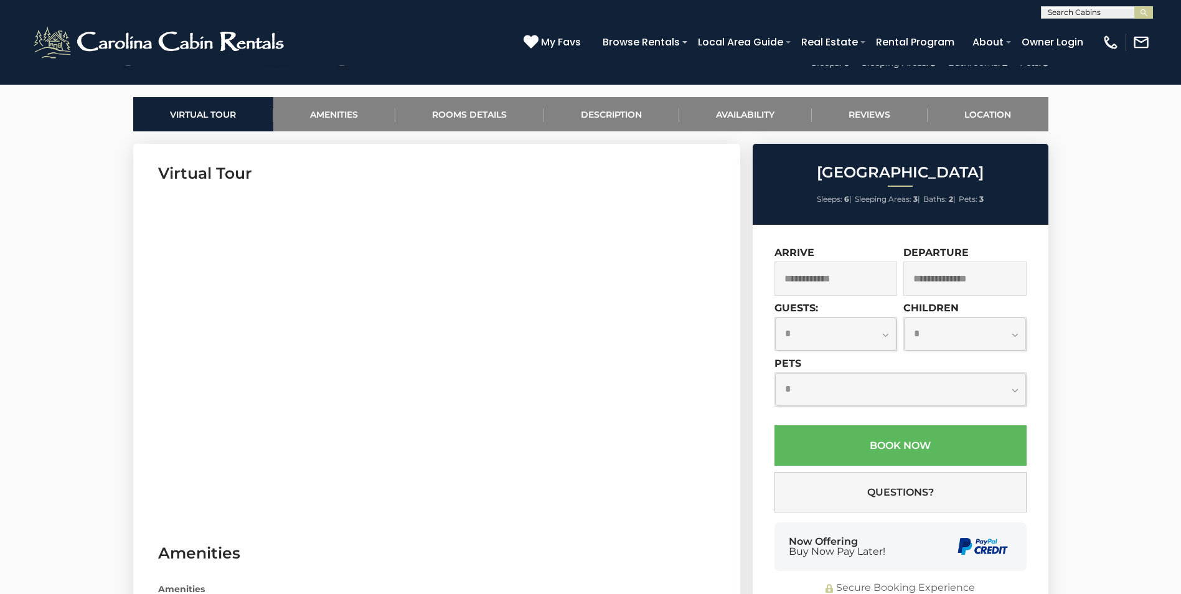
click at [890, 337] on select "**********" at bounding box center [836, 334] width 122 height 33
click at [775, 318] on select "**********" at bounding box center [836, 334] width 122 height 33
click at [884, 332] on select "**********" at bounding box center [836, 334] width 122 height 33
select select "*"
click at [775, 318] on select "**********" at bounding box center [836, 334] width 122 height 33
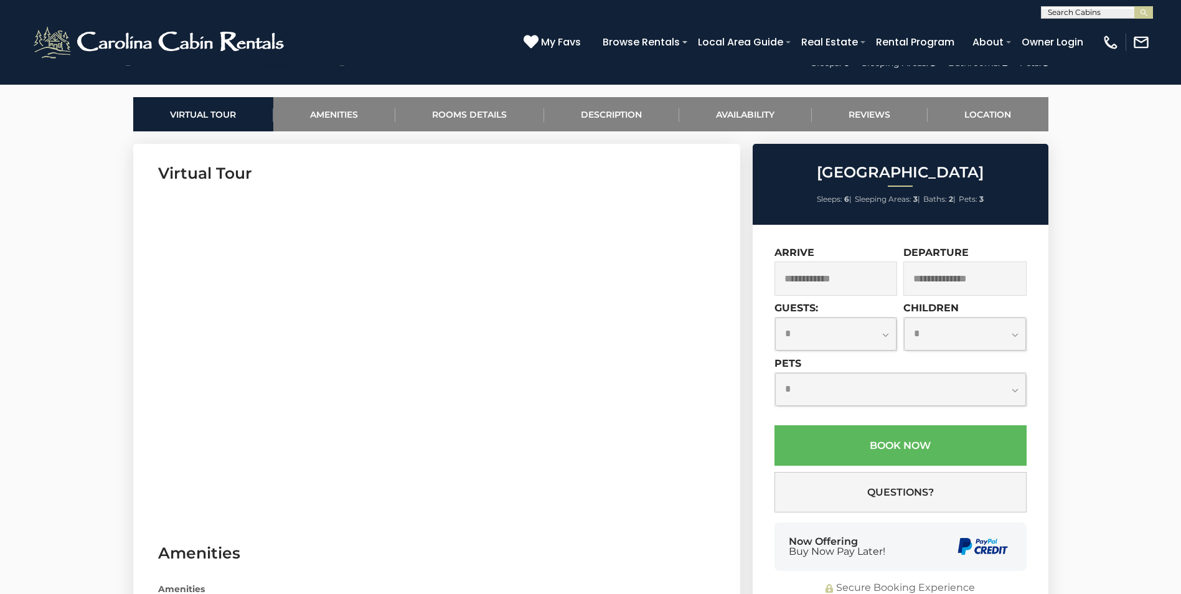
click at [1014, 331] on select "**********" at bounding box center [965, 334] width 122 height 33
select select "*"
click at [904, 318] on select "**********" at bounding box center [965, 334] width 122 height 33
click at [1016, 393] on select "**********" at bounding box center [900, 389] width 251 height 33
click at [775, 373] on select "**********" at bounding box center [900, 389] width 251 height 33
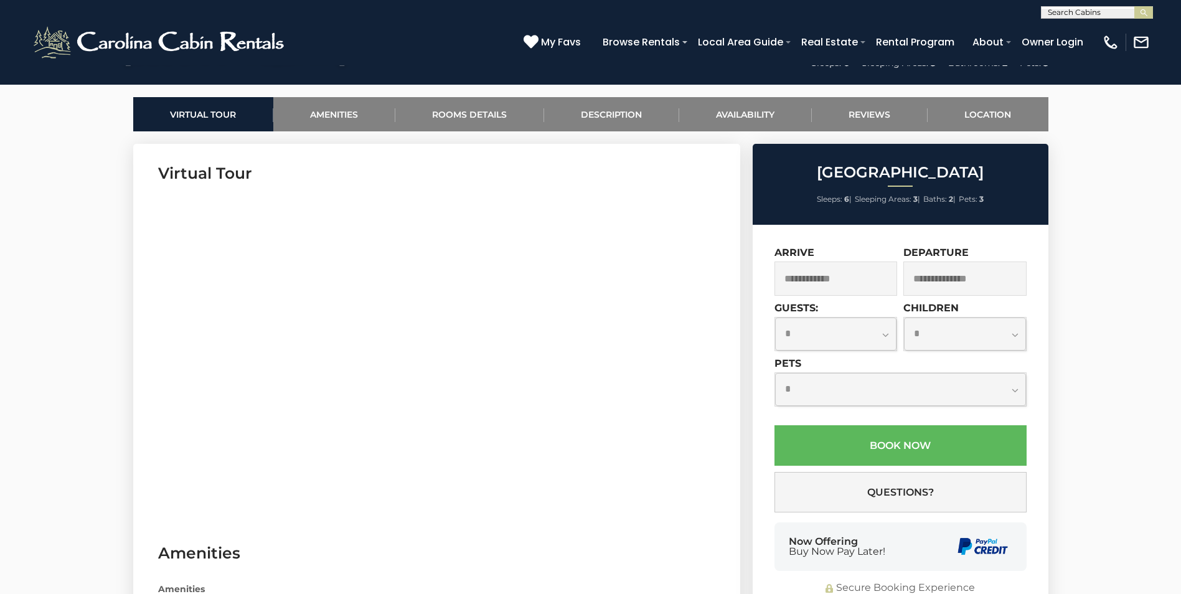
click at [1017, 392] on select "**********" at bounding box center [900, 389] width 251 height 33
select select "*"
click at [775, 373] on select "**********" at bounding box center [900, 389] width 251 height 33
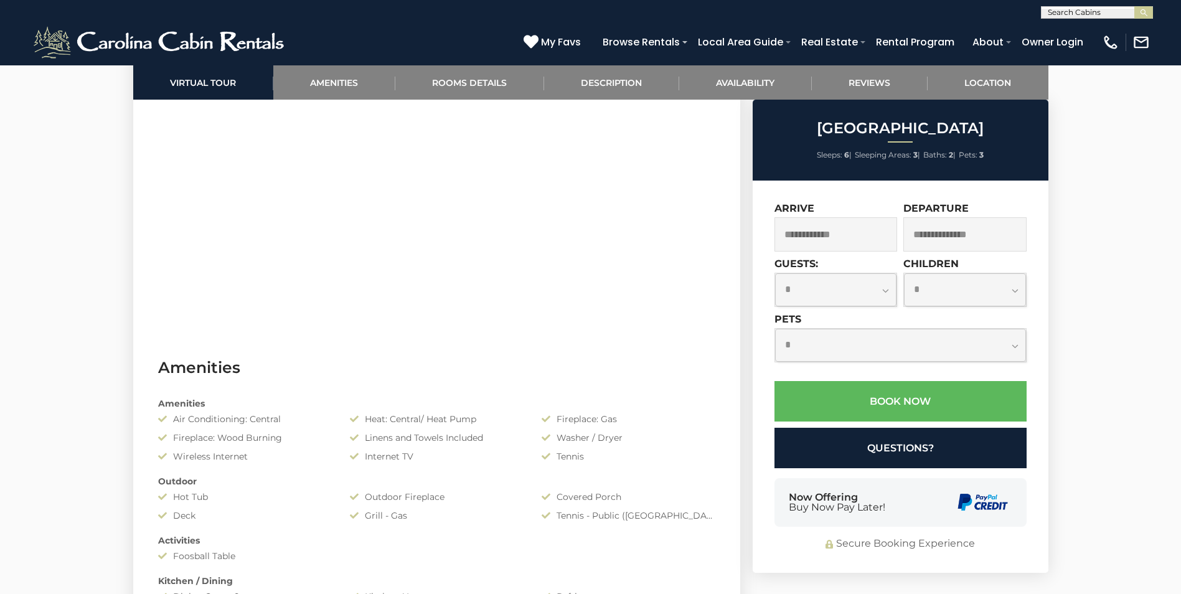
scroll to position [747, 0]
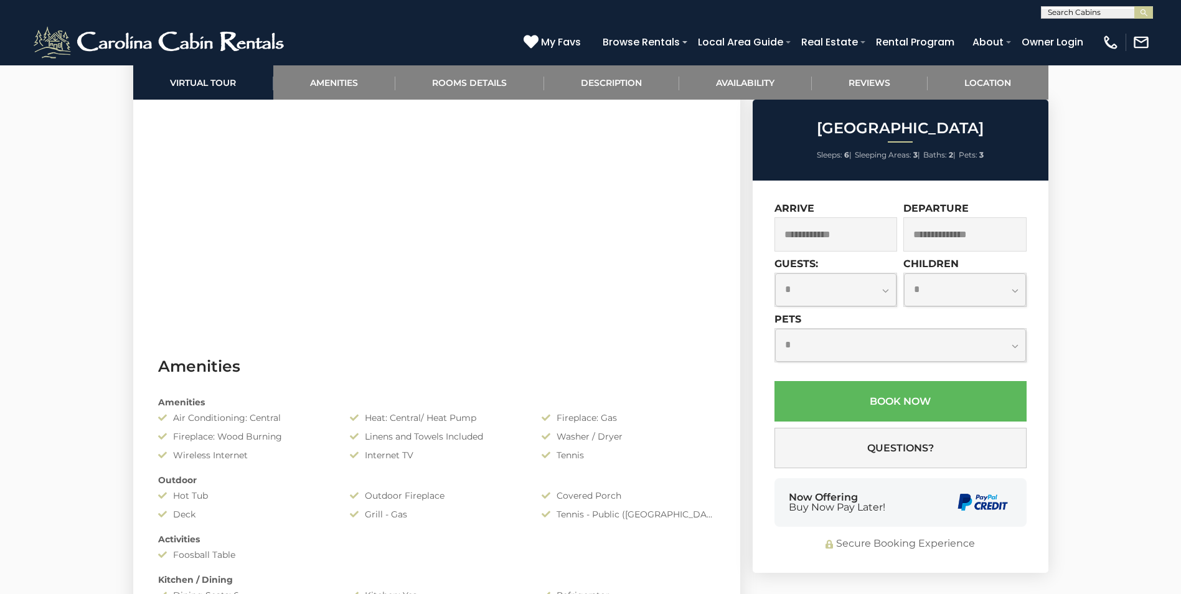
click at [879, 512] on span "Buy Now Pay Later!" at bounding box center [837, 508] width 97 height 10
click at [867, 243] on input "text" at bounding box center [836, 234] width 123 height 34
